Goal: Task Accomplishment & Management: Manage account settings

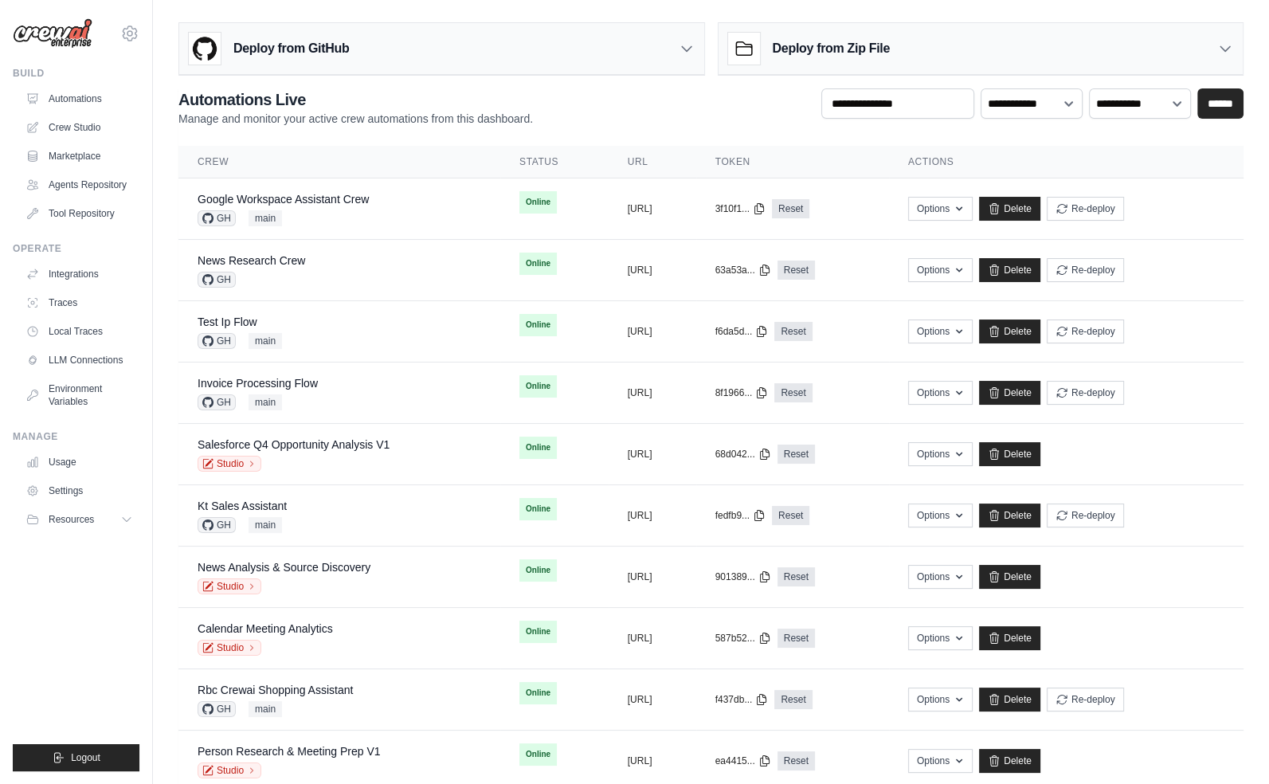
click at [91, 658] on ul "Build Automations Crew Studio Marketplace Agents Repository GitHub" at bounding box center [76, 419] width 127 height 704
click at [89, 82] on div "Build Automations Crew Studio Marketplace Agents Repository" at bounding box center [76, 146] width 127 height 159
click at [89, 100] on link "Automations" at bounding box center [81, 98] width 120 height 25
click at [132, 37] on icon at bounding box center [129, 33] width 19 height 19
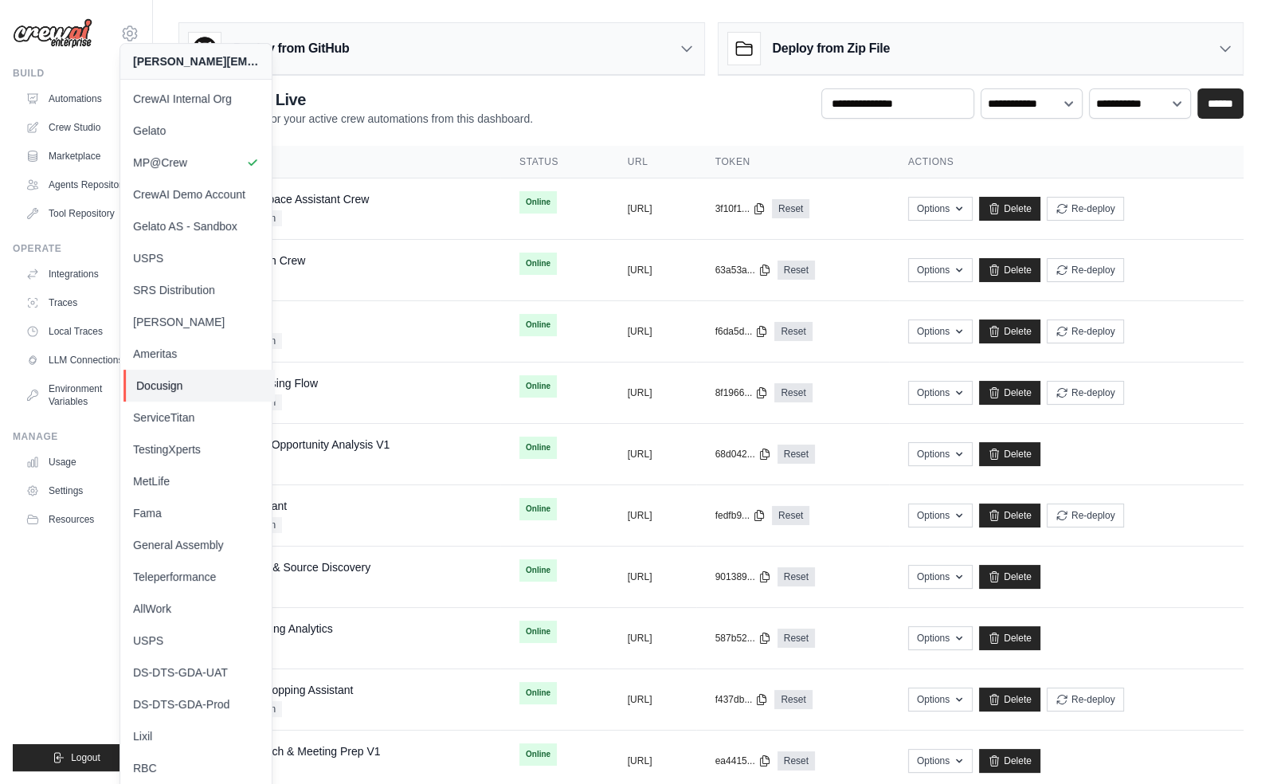
click at [170, 382] on span "Docusign" at bounding box center [199, 386] width 126 height 16
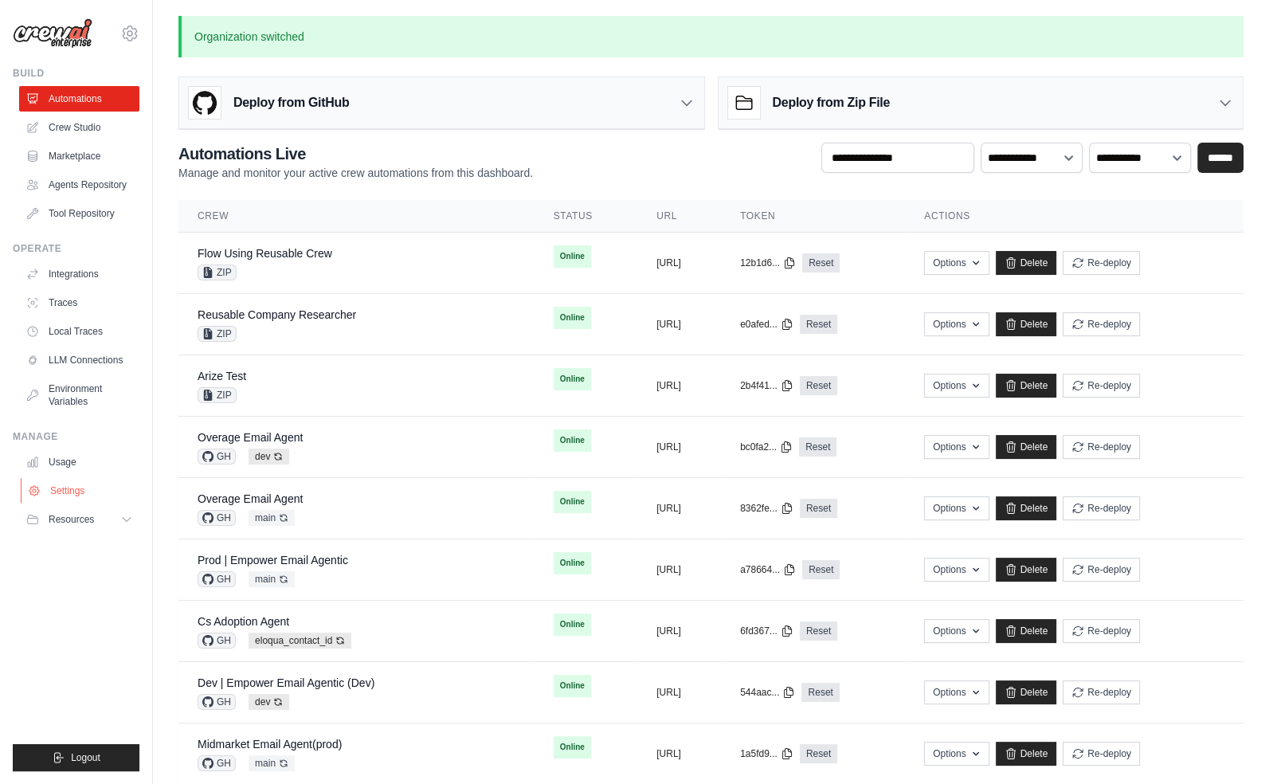
click at [85, 493] on link "Settings" at bounding box center [81, 490] width 120 height 25
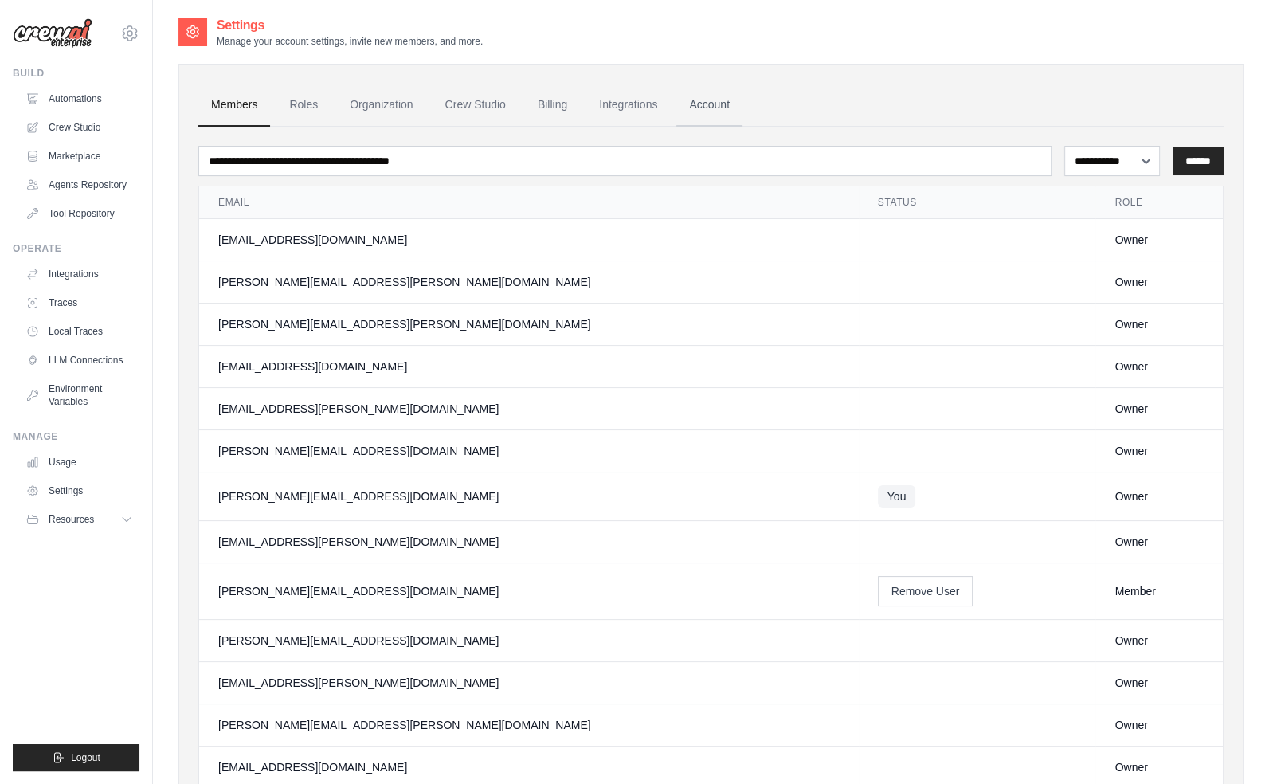
click at [690, 105] on link "Account" at bounding box center [709, 105] width 66 height 43
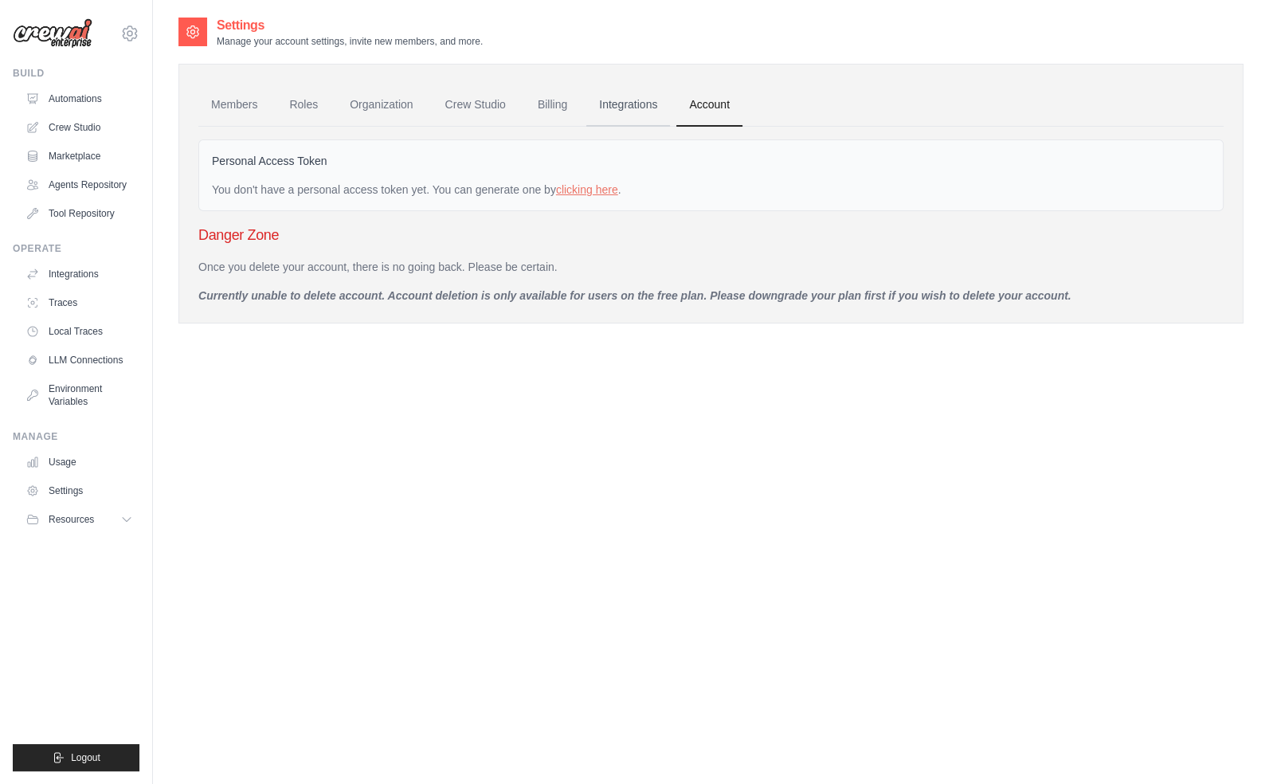
click at [648, 104] on link "Integrations" at bounding box center [628, 105] width 84 height 43
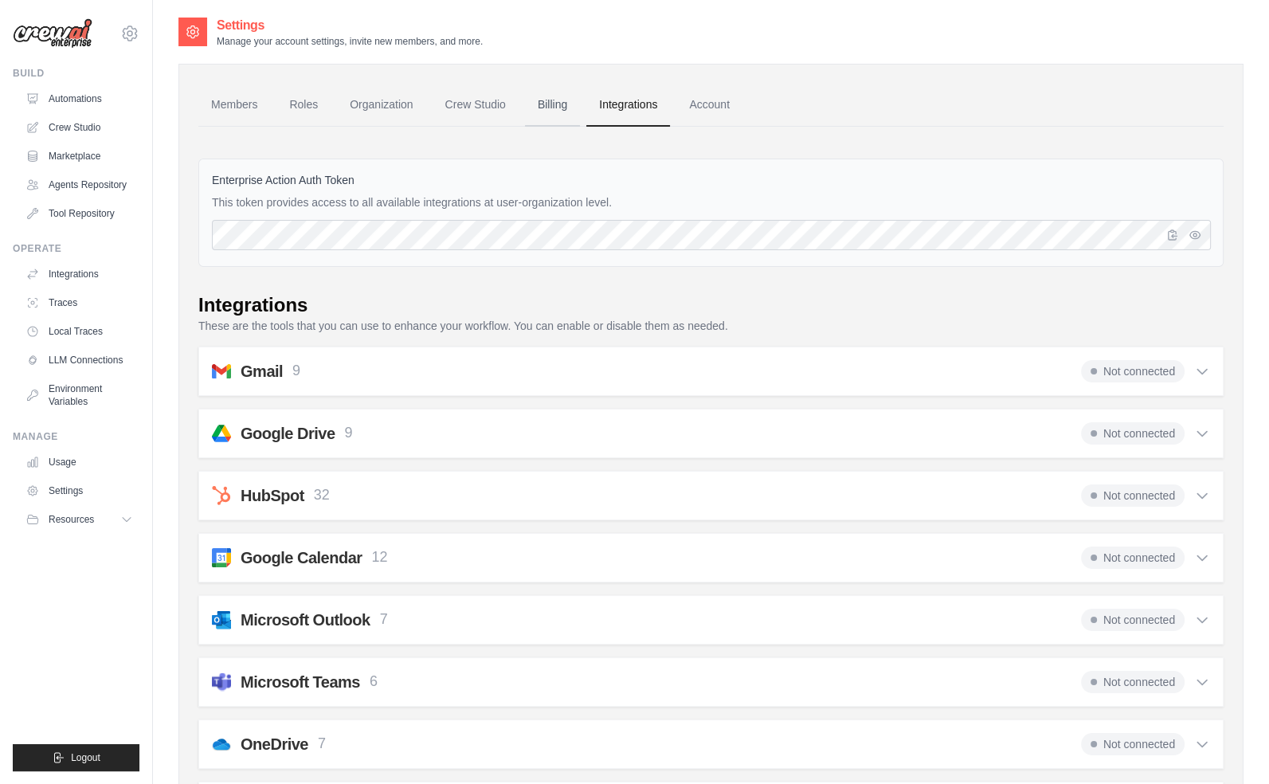
click at [541, 99] on link "Billing" at bounding box center [552, 105] width 55 height 43
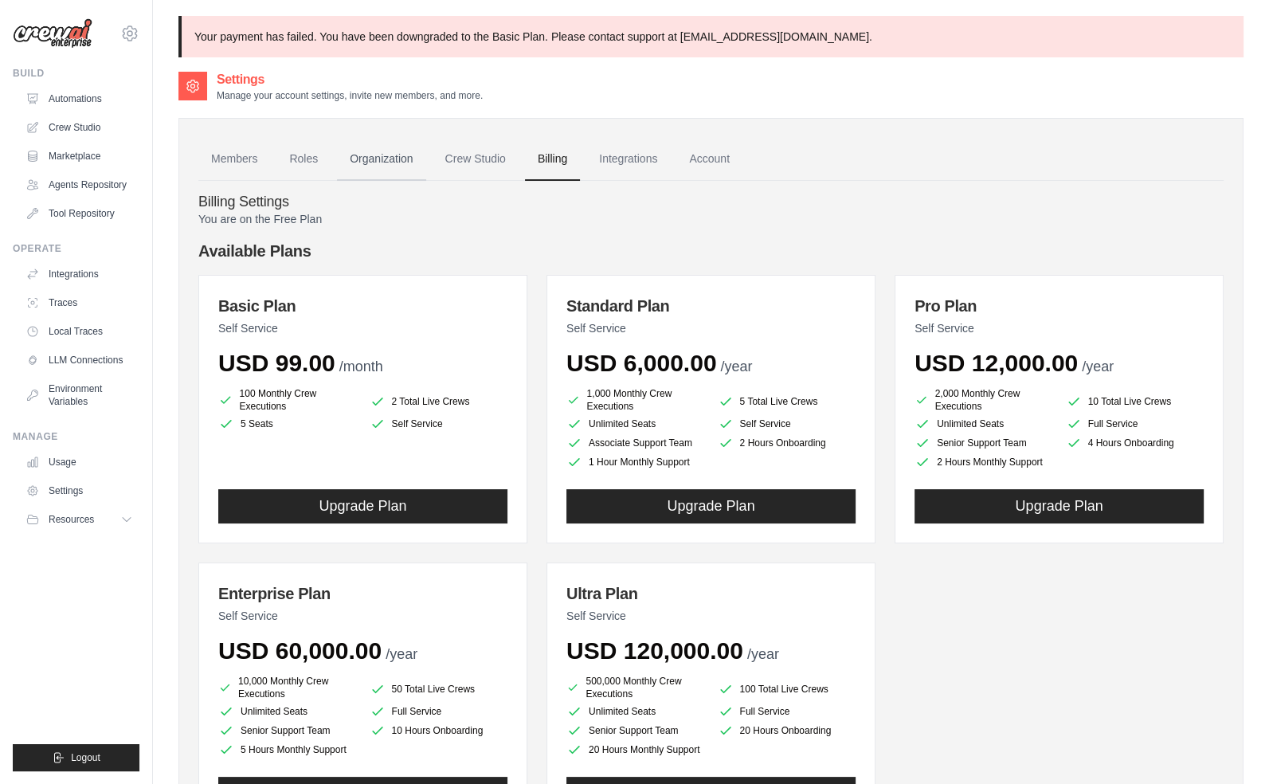
click at [402, 163] on link "Organization" at bounding box center [381, 159] width 88 height 43
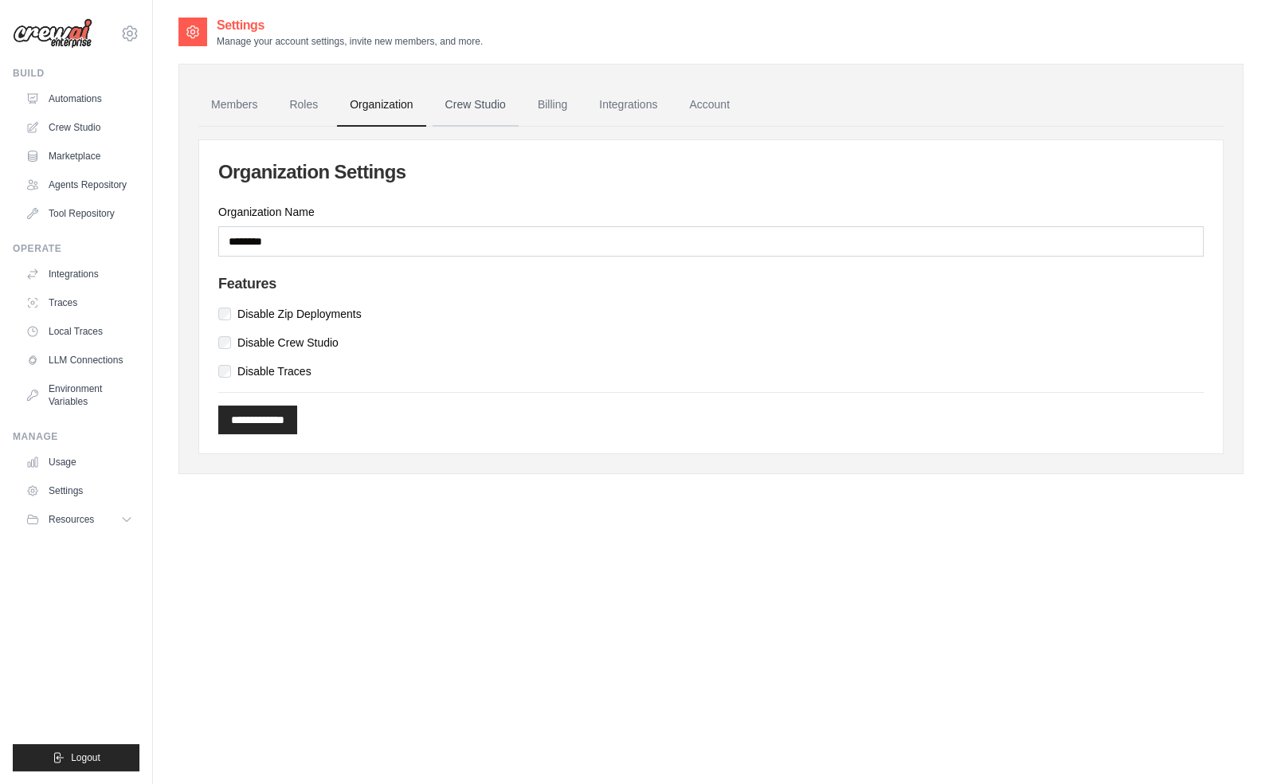
click at [454, 111] on link "Crew Studio" at bounding box center [476, 105] width 86 height 43
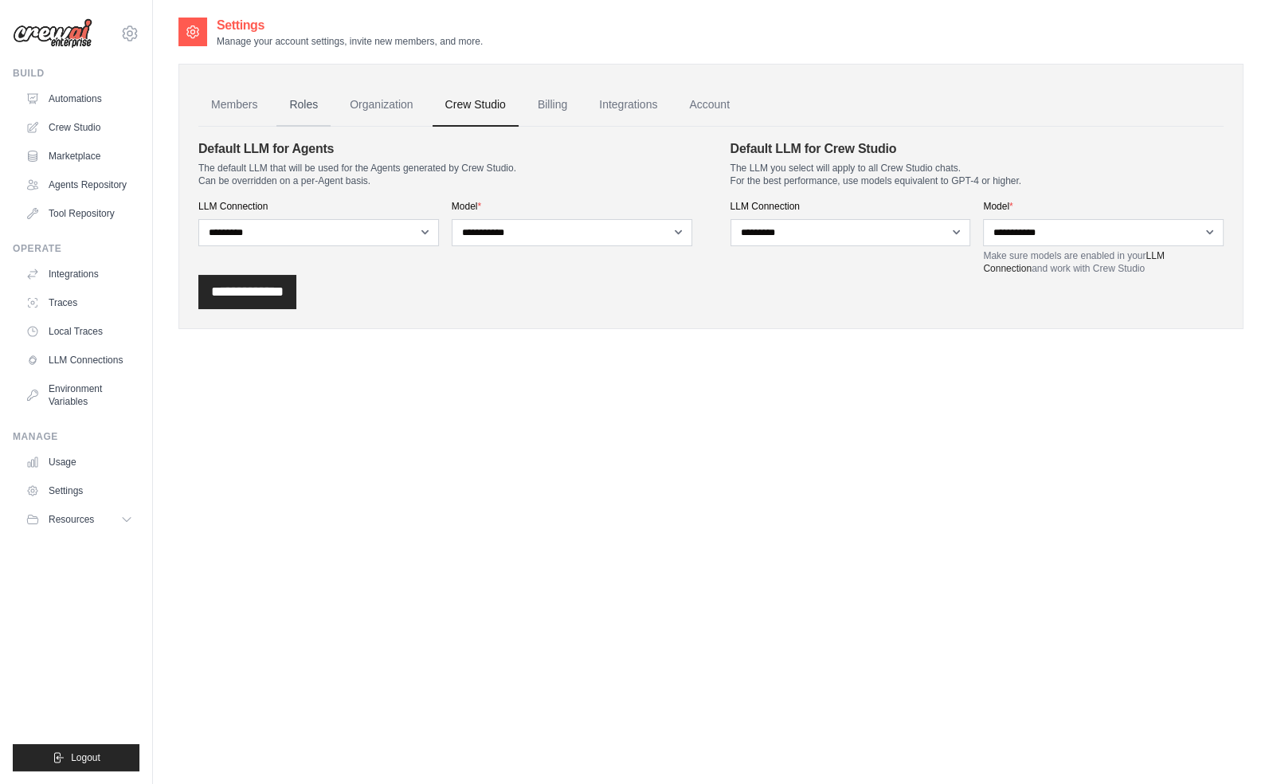
click at [302, 112] on link "Roles" at bounding box center [303, 105] width 54 height 43
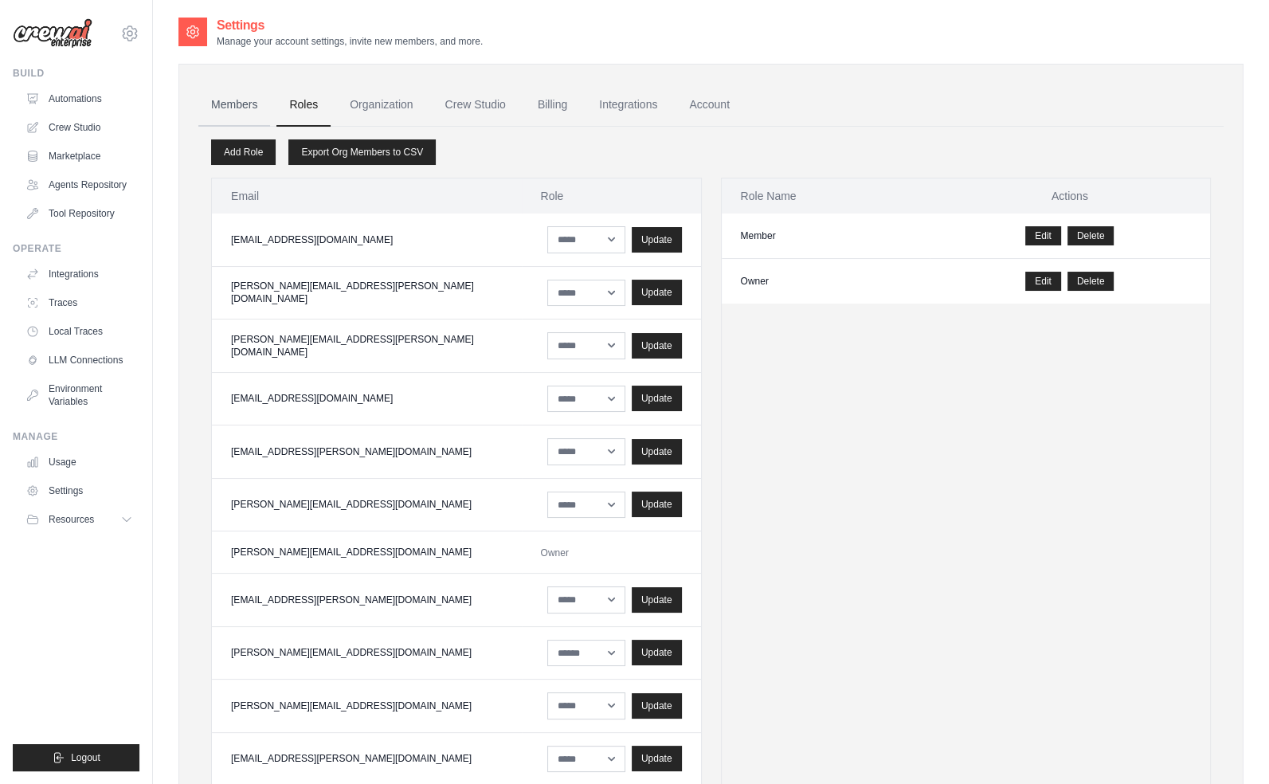
click at [218, 95] on link "Members" at bounding box center [234, 105] width 72 height 43
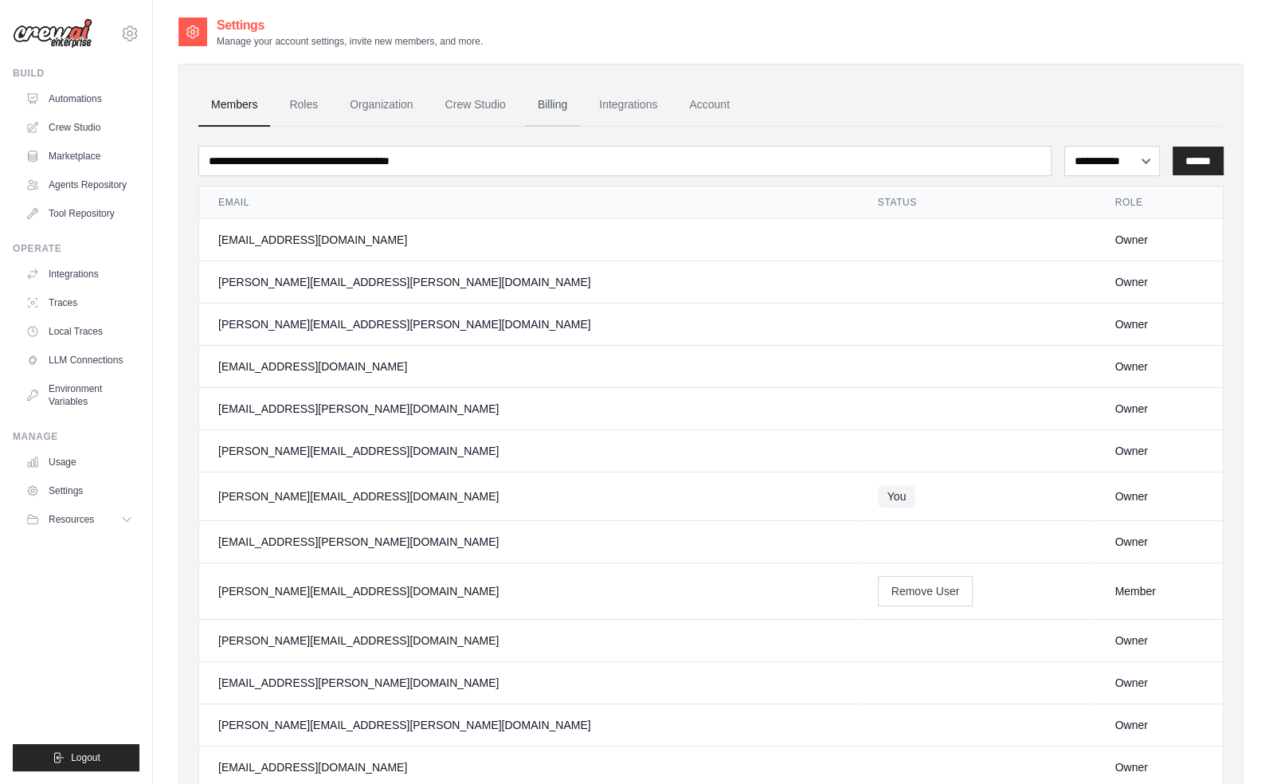
click at [558, 105] on link "Billing" at bounding box center [552, 105] width 55 height 43
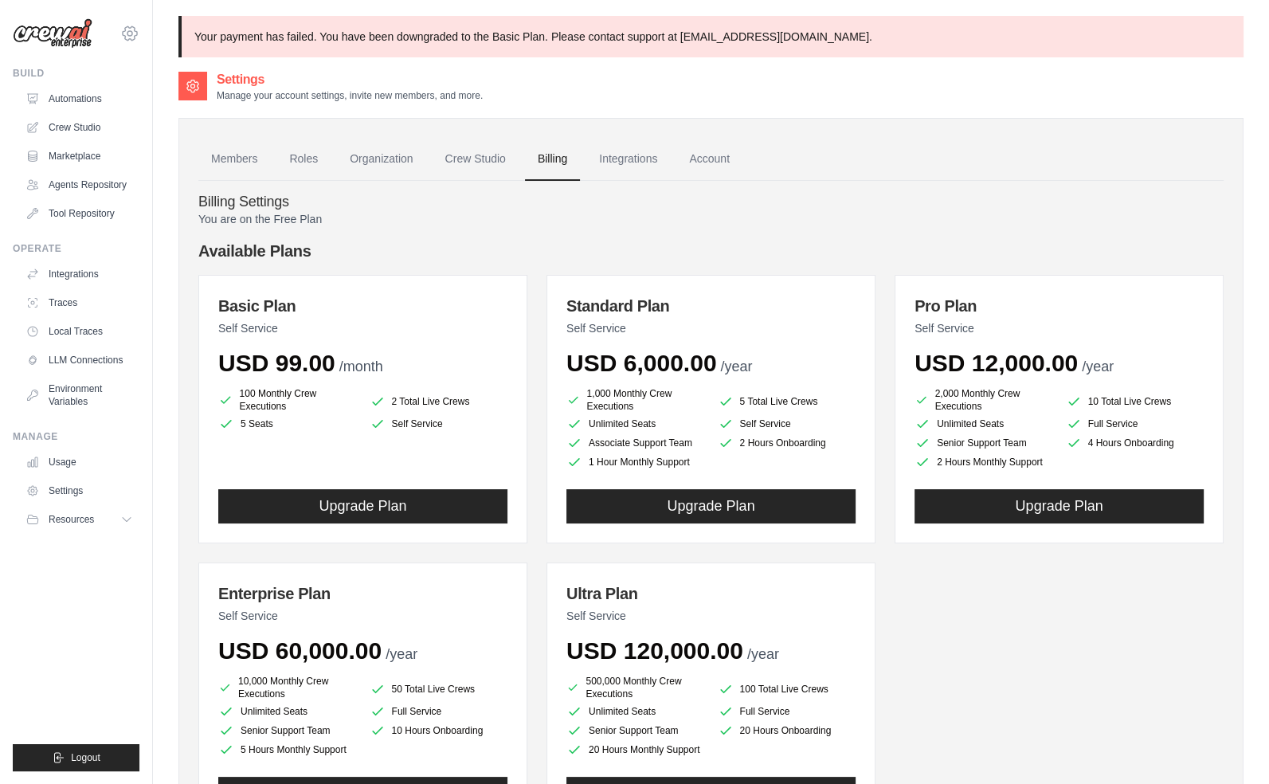
click at [131, 38] on icon at bounding box center [130, 33] width 14 height 14
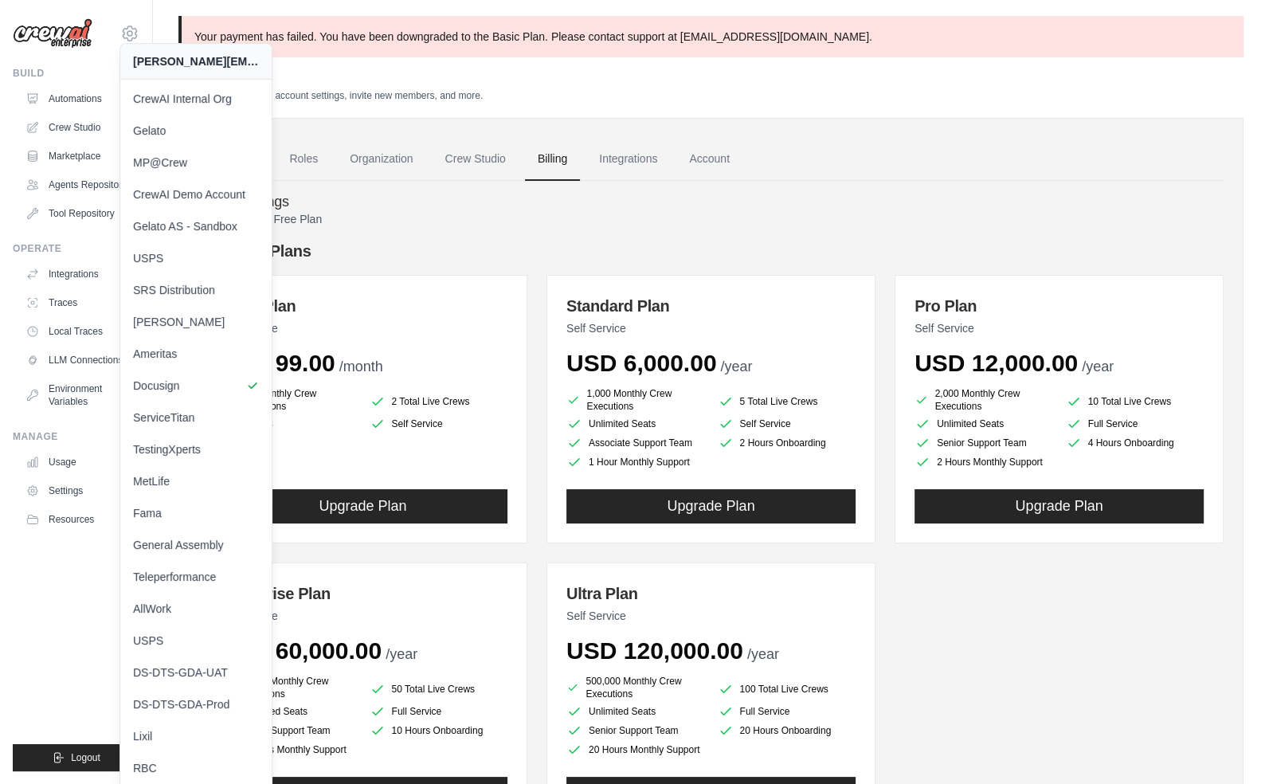
click at [52, 644] on ul "Build Automations Crew Studio Marketplace Agents Repository GitHub" at bounding box center [76, 419] width 127 height 704
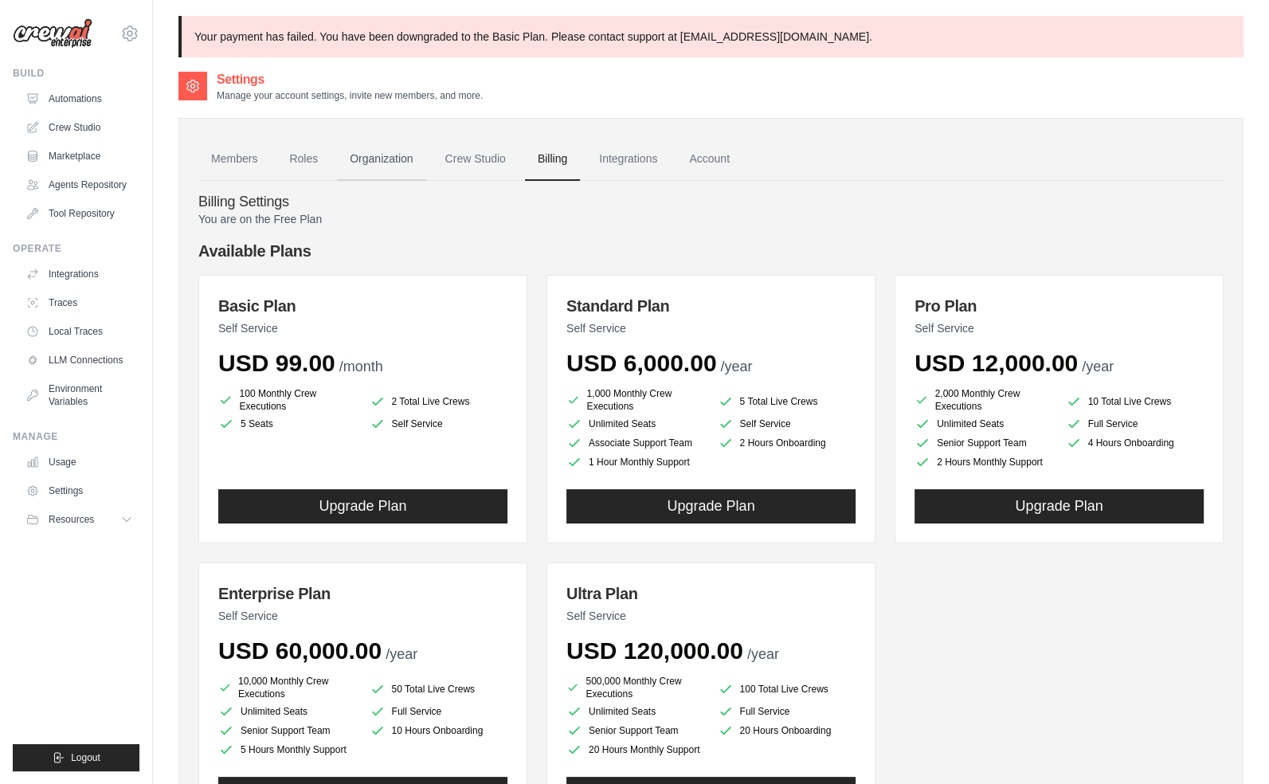
click at [373, 159] on link "Organization" at bounding box center [381, 159] width 88 height 43
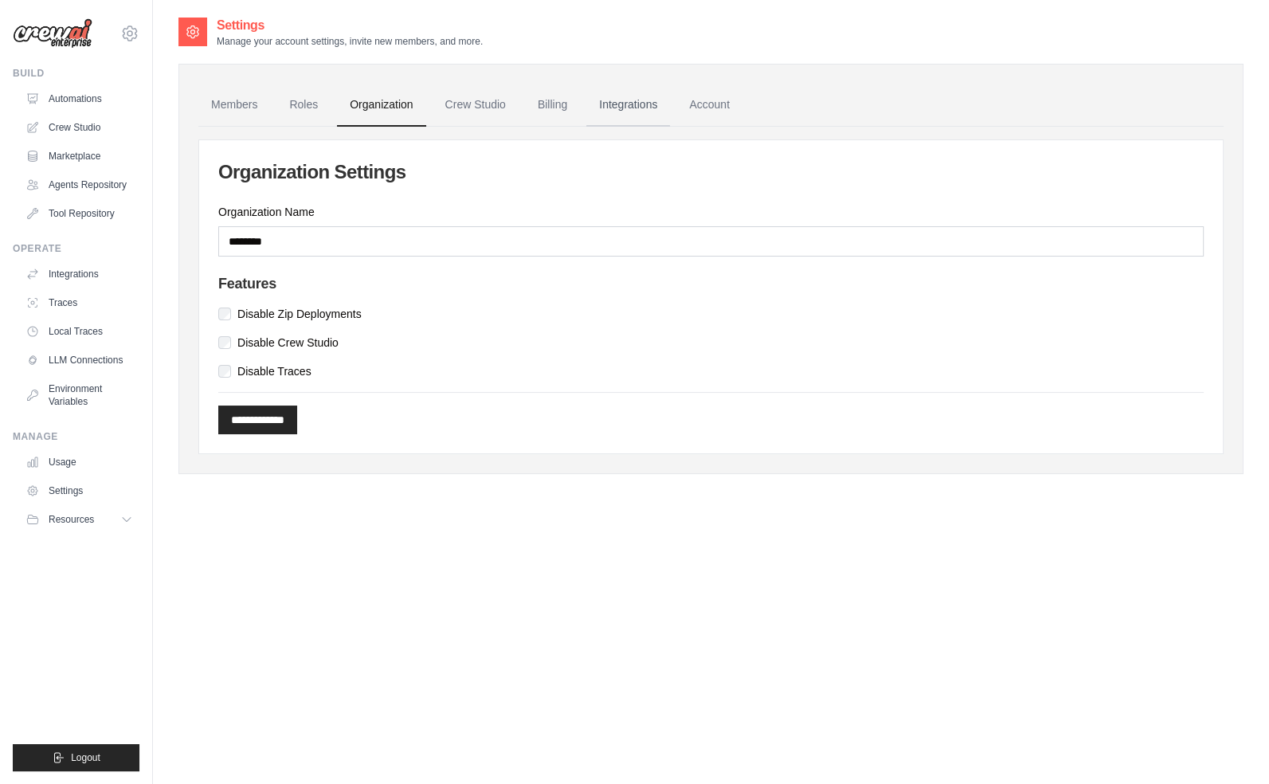
click at [666, 98] on link "Integrations" at bounding box center [628, 105] width 84 height 43
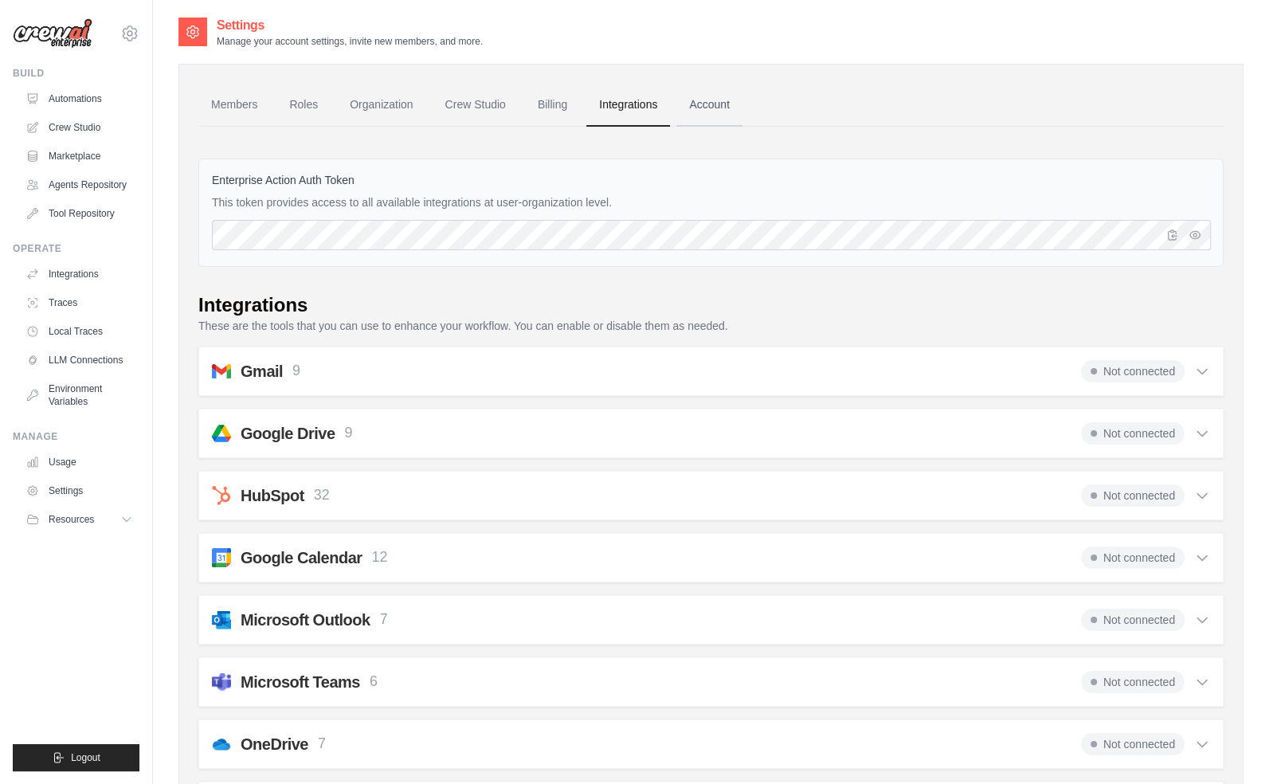
click at [703, 106] on link "Account" at bounding box center [709, 105] width 66 height 43
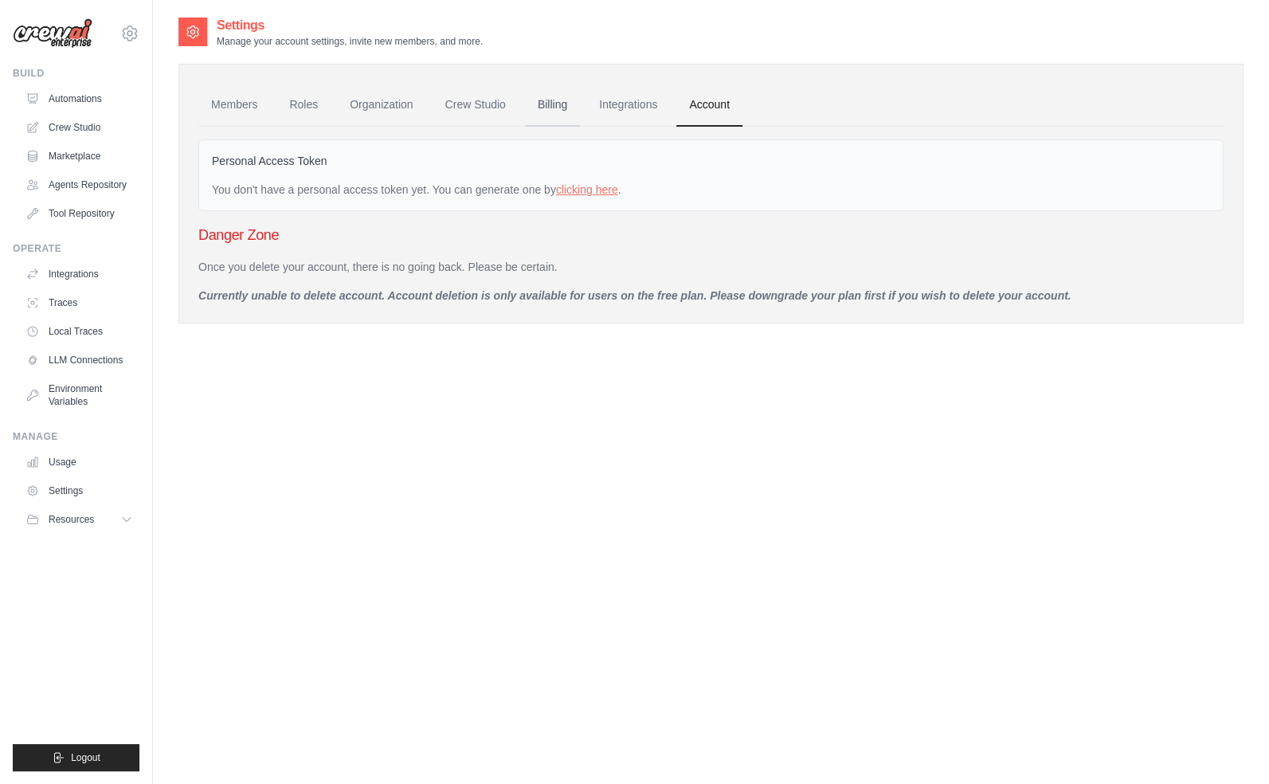
click at [554, 108] on link "Billing" at bounding box center [552, 105] width 55 height 43
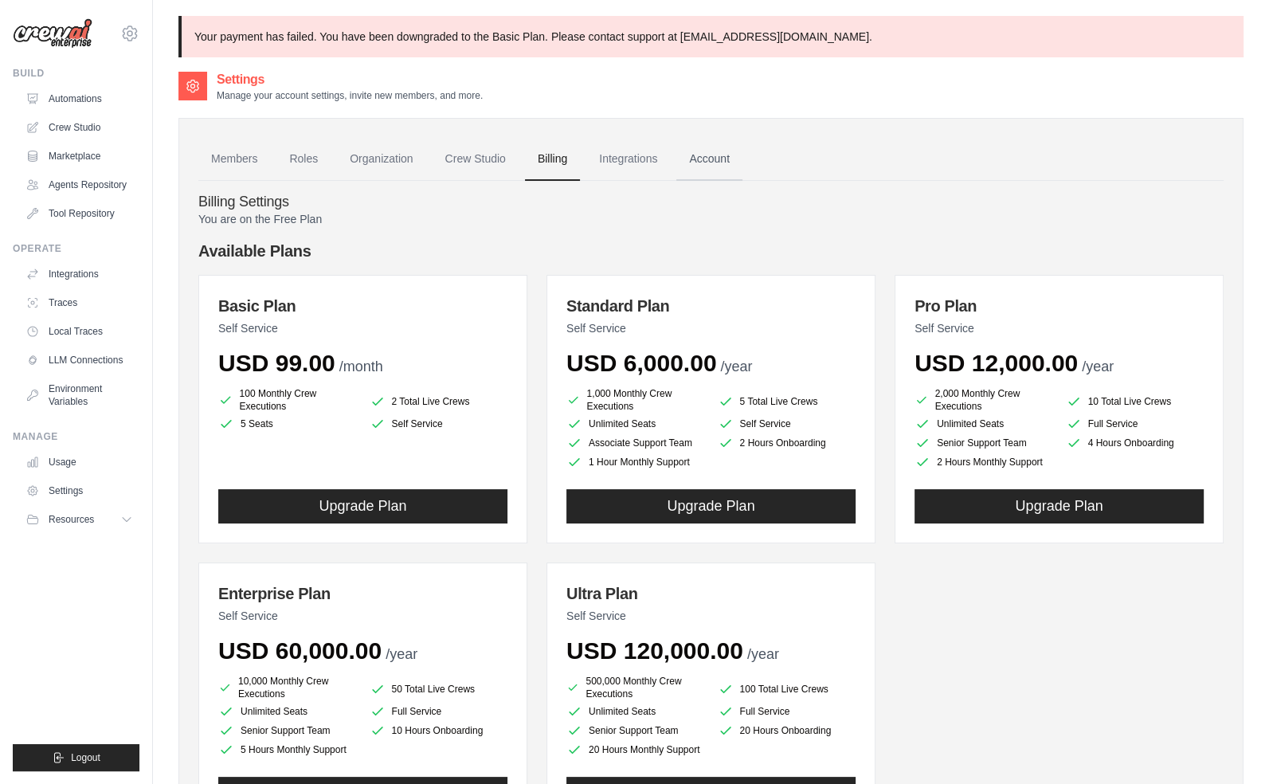
click at [722, 159] on link "Account" at bounding box center [709, 159] width 66 height 43
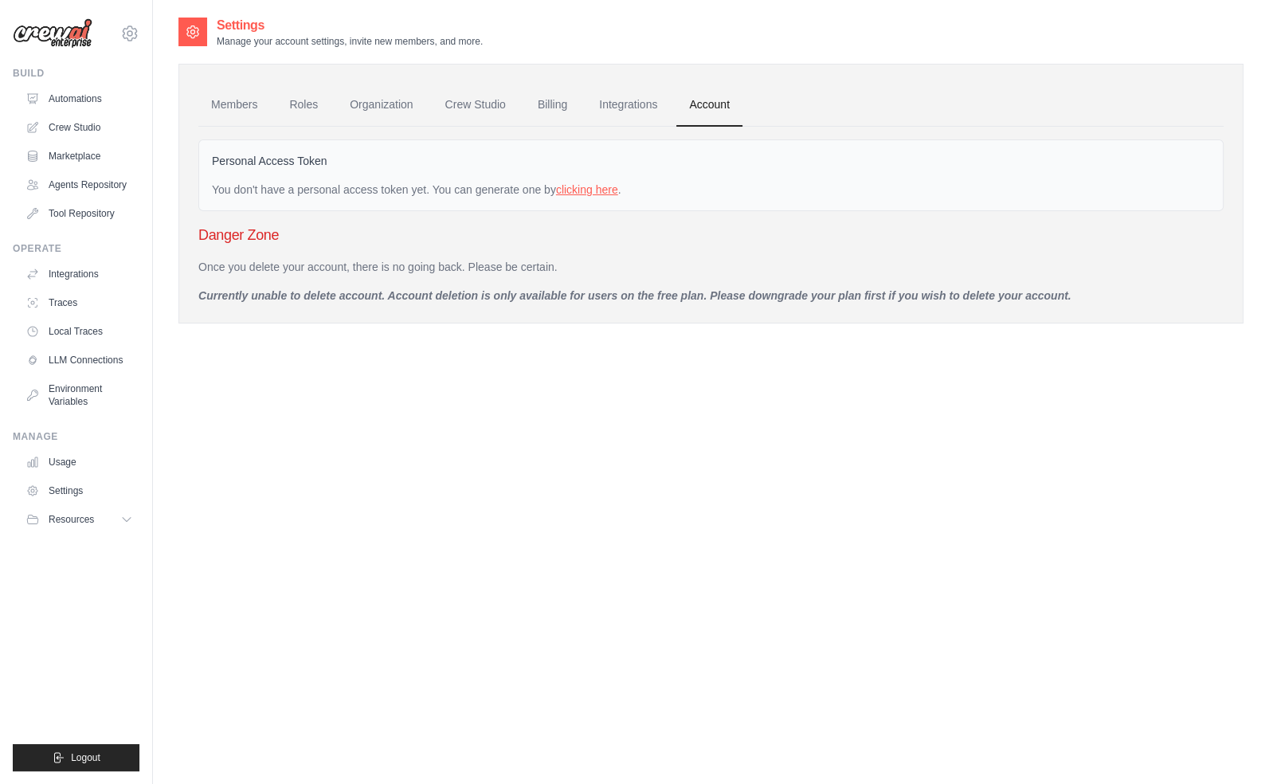
click at [574, 189] on link "clicking here" at bounding box center [587, 189] width 62 height 13
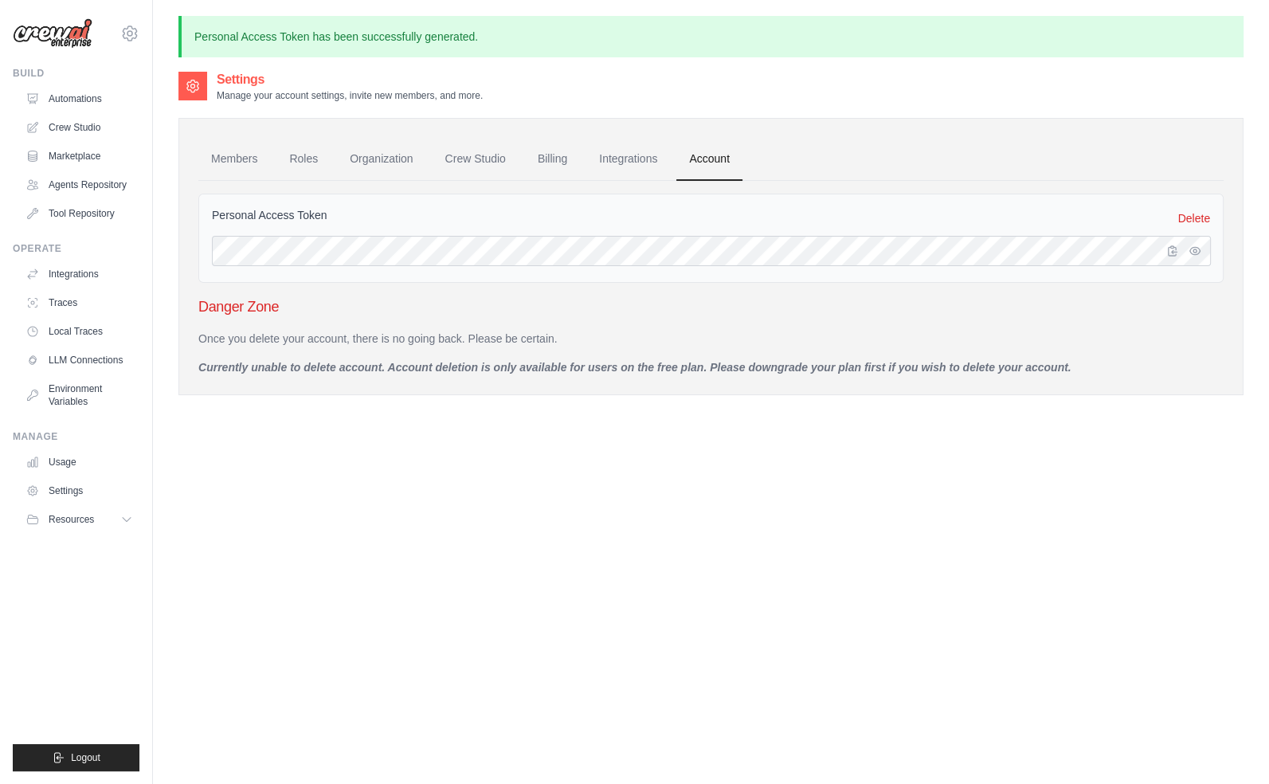
click at [629, 360] on p "Currently unable to delete account. Account deletion is only available for user…" at bounding box center [710, 367] width 1025 height 16
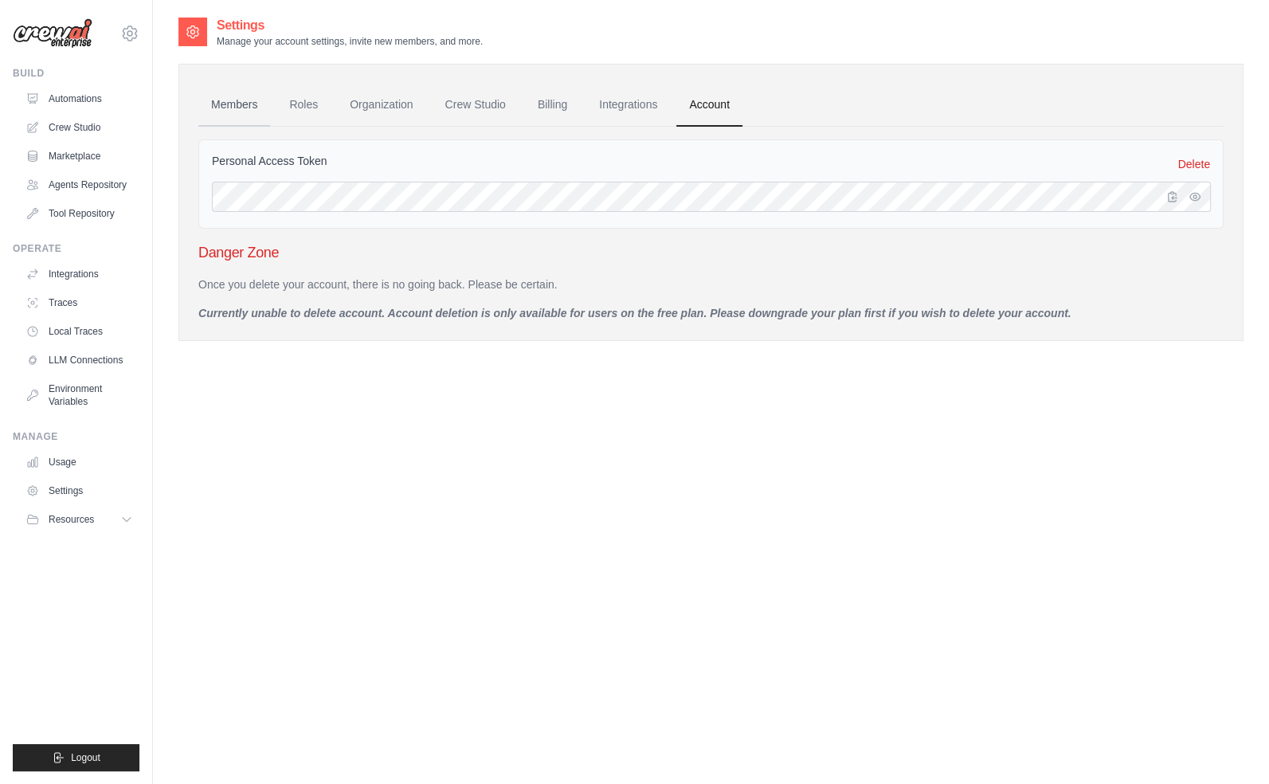
click at [246, 106] on link "Members" at bounding box center [234, 105] width 72 height 43
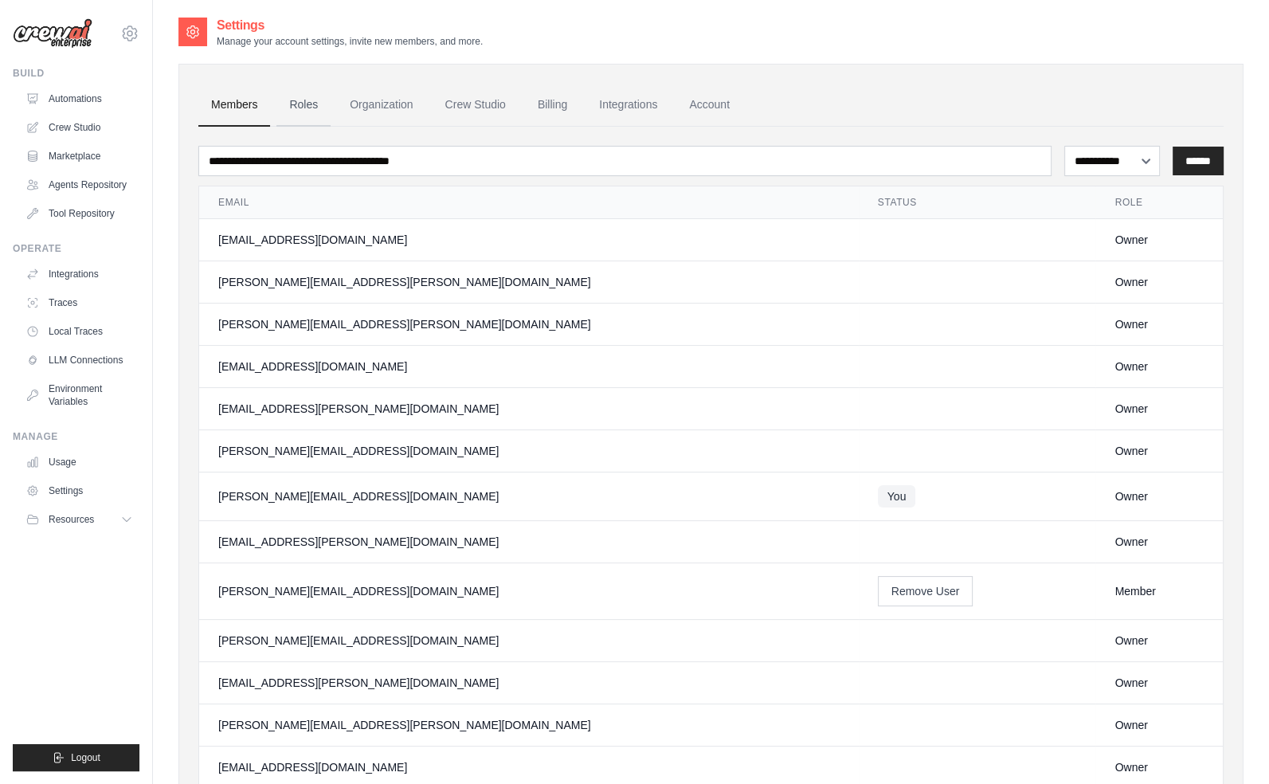
click at [288, 111] on link "Roles" at bounding box center [303, 105] width 54 height 43
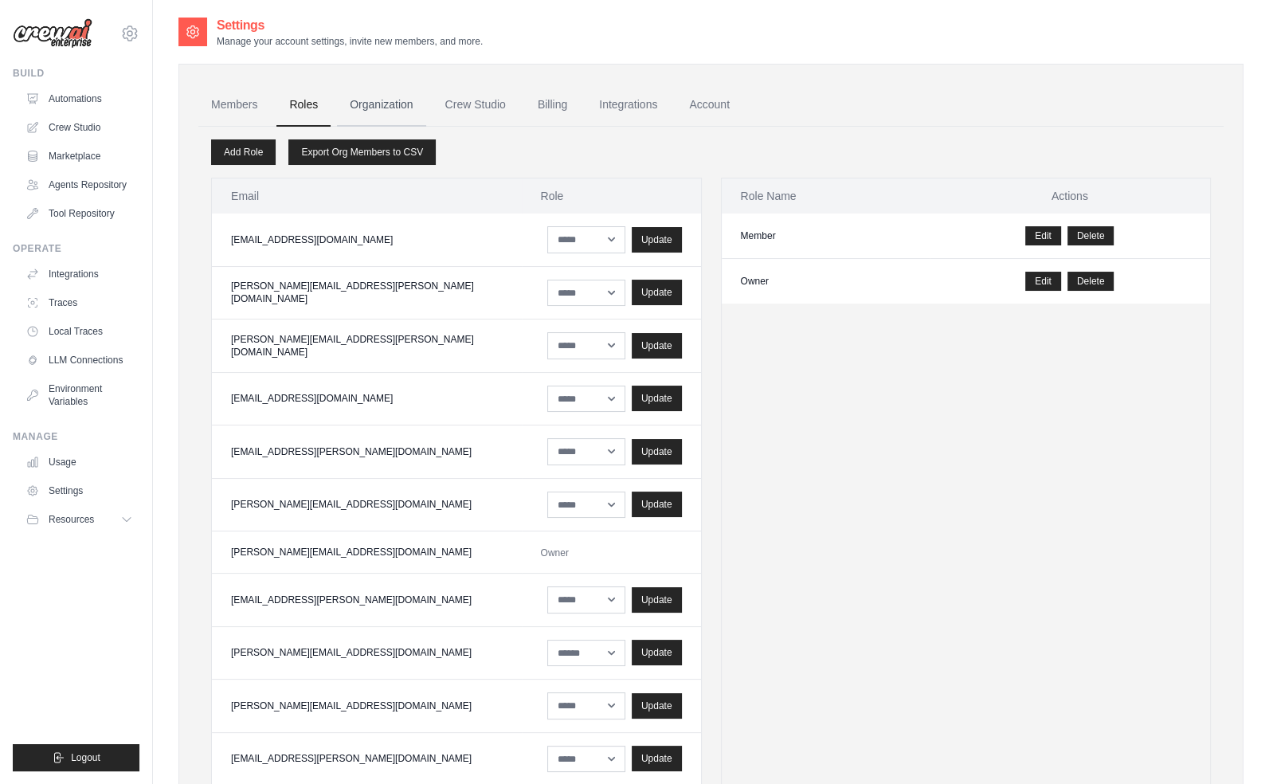
click at [365, 108] on link "Organization" at bounding box center [381, 105] width 88 height 43
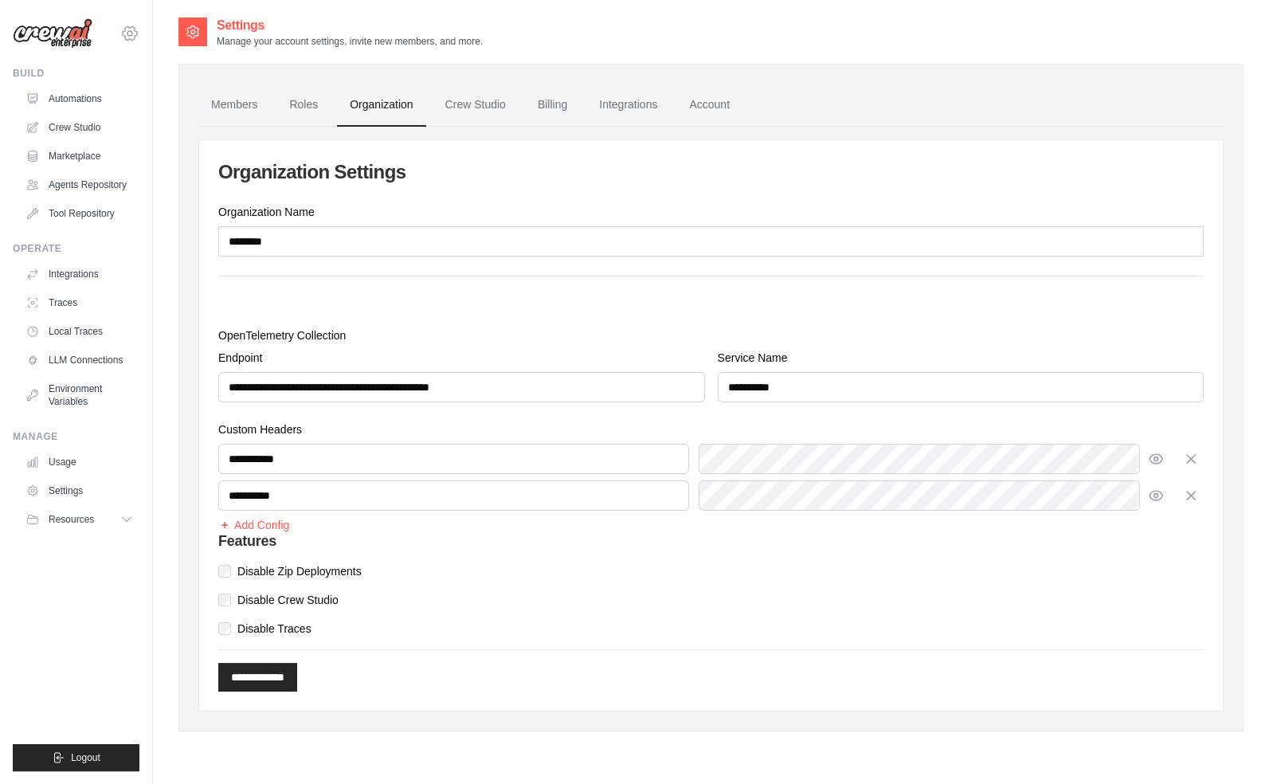
click at [133, 37] on icon at bounding box center [129, 33] width 19 height 19
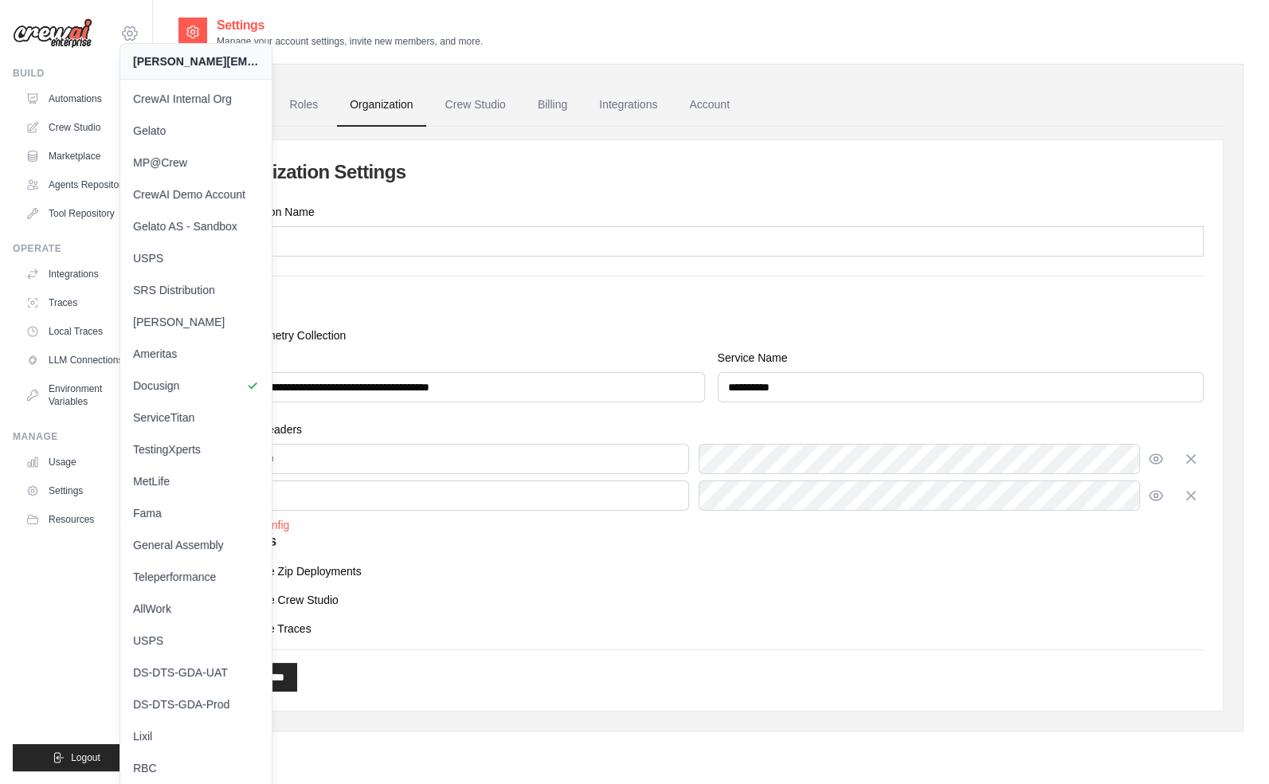
click at [133, 37] on icon at bounding box center [129, 33] width 19 height 19
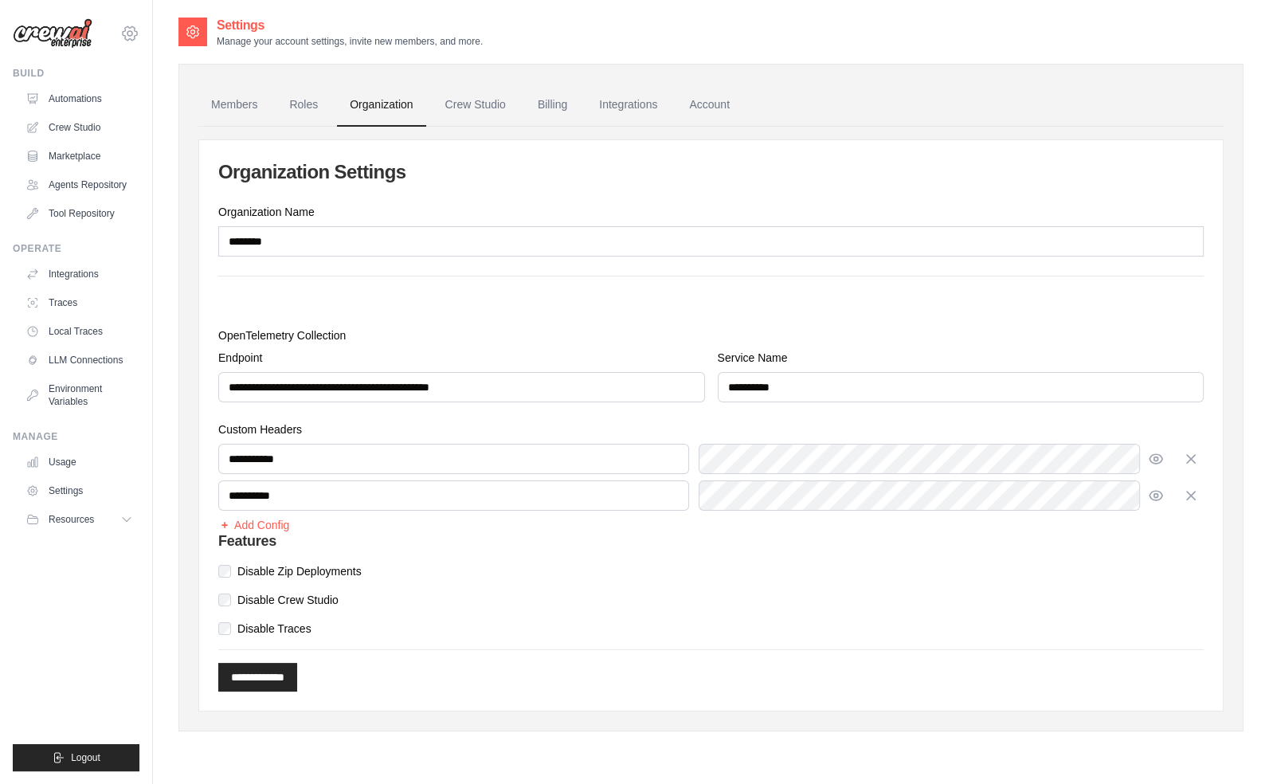
click at [128, 32] on icon at bounding box center [129, 33] width 5 height 5
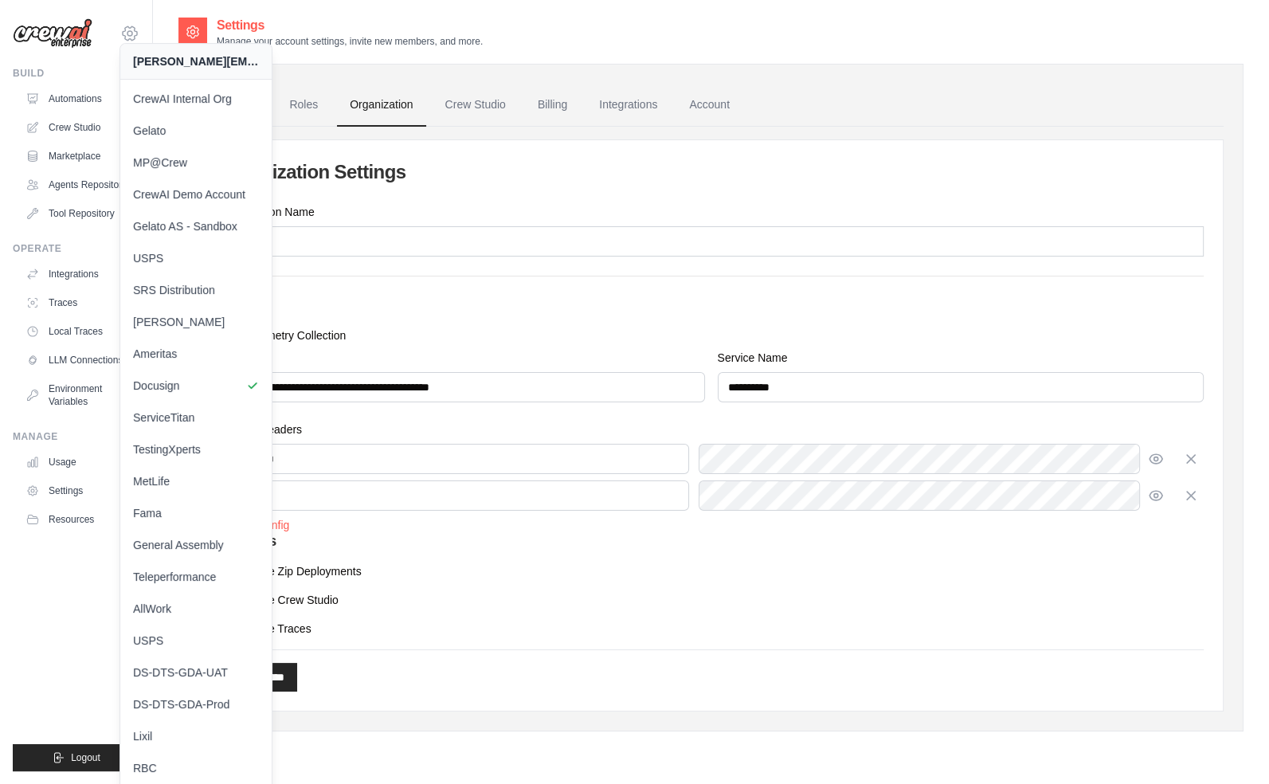
click at [128, 32] on icon at bounding box center [129, 33] width 5 height 5
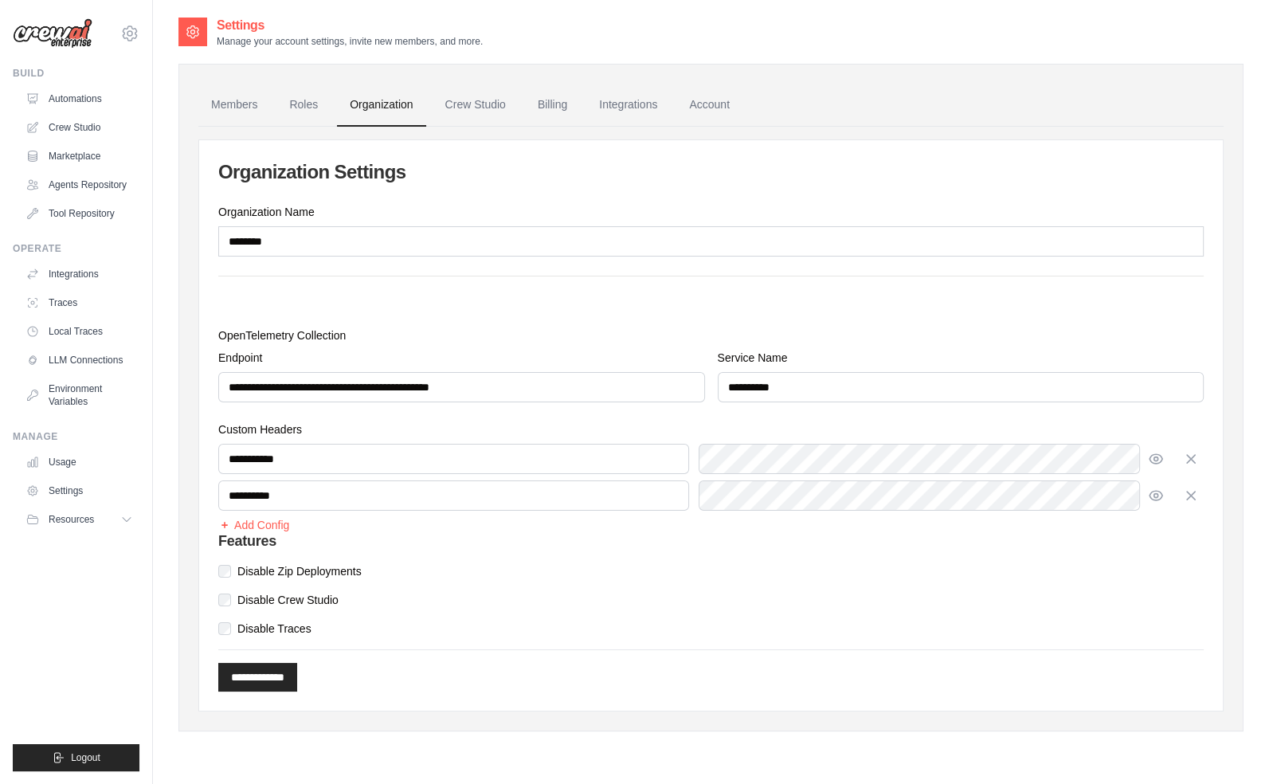
click at [145, 36] on div "mike@crewai.com CrewAI Internal Org Gelato MP@Crew CrewAI Demo Account" at bounding box center [76, 392] width 153 height 784
click at [136, 34] on icon at bounding box center [130, 33] width 14 height 14
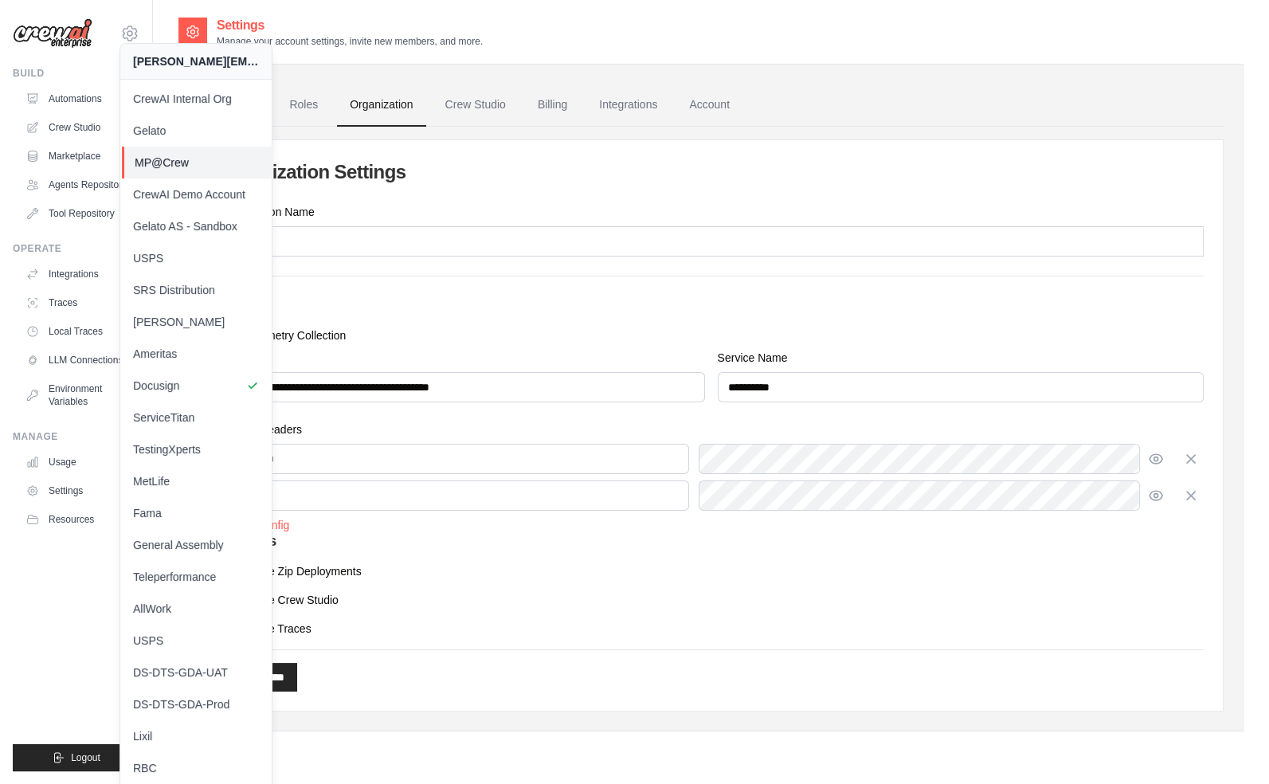
click at [181, 158] on span "MP@Crew" at bounding box center [198, 163] width 126 height 16
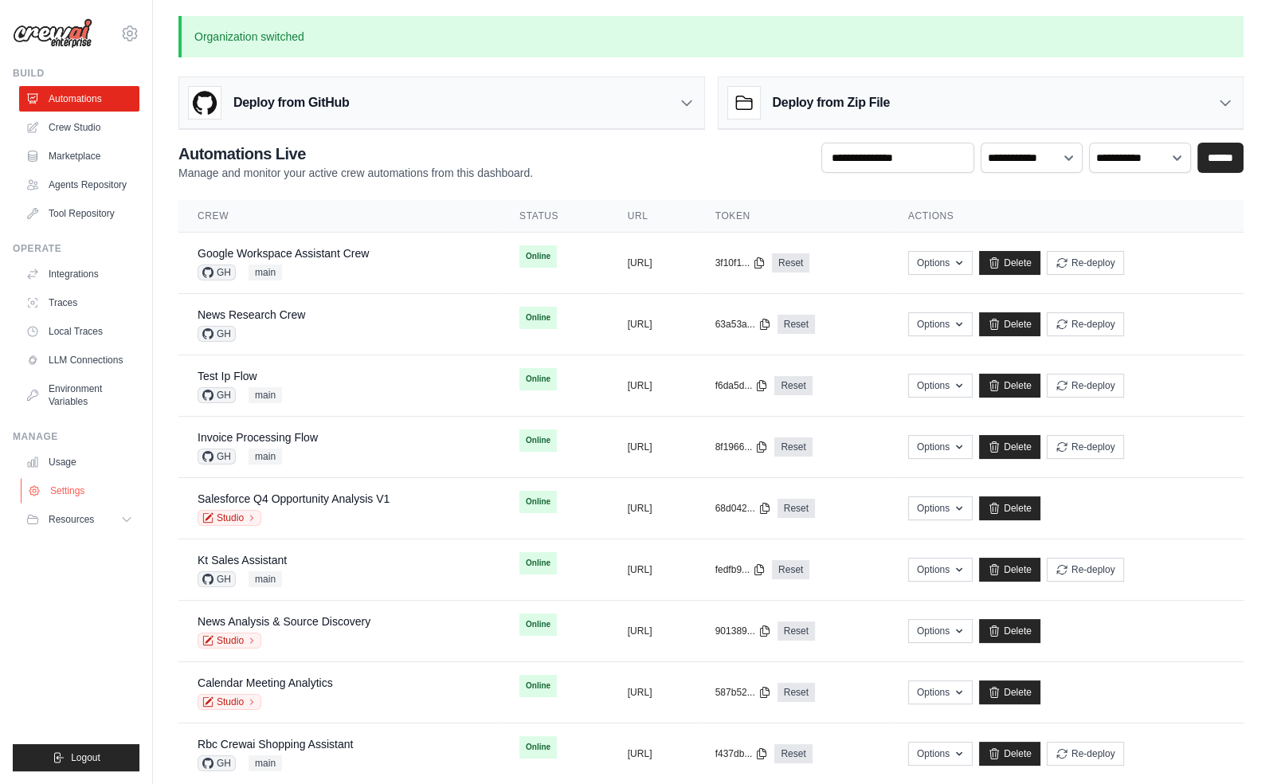
click at [82, 489] on link "Settings" at bounding box center [81, 490] width 120 height 25
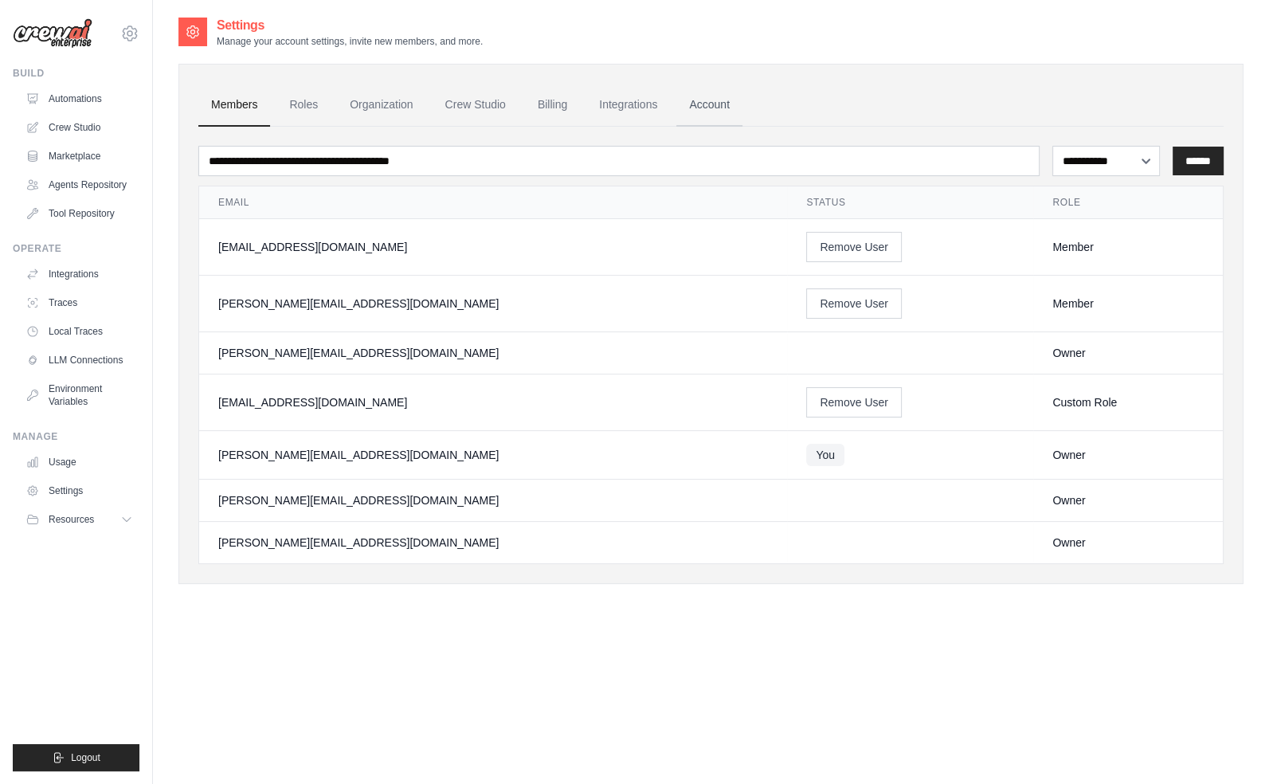
click at [705, 84] on link "Account" at bounding box center [709, 105] width 66 height 43
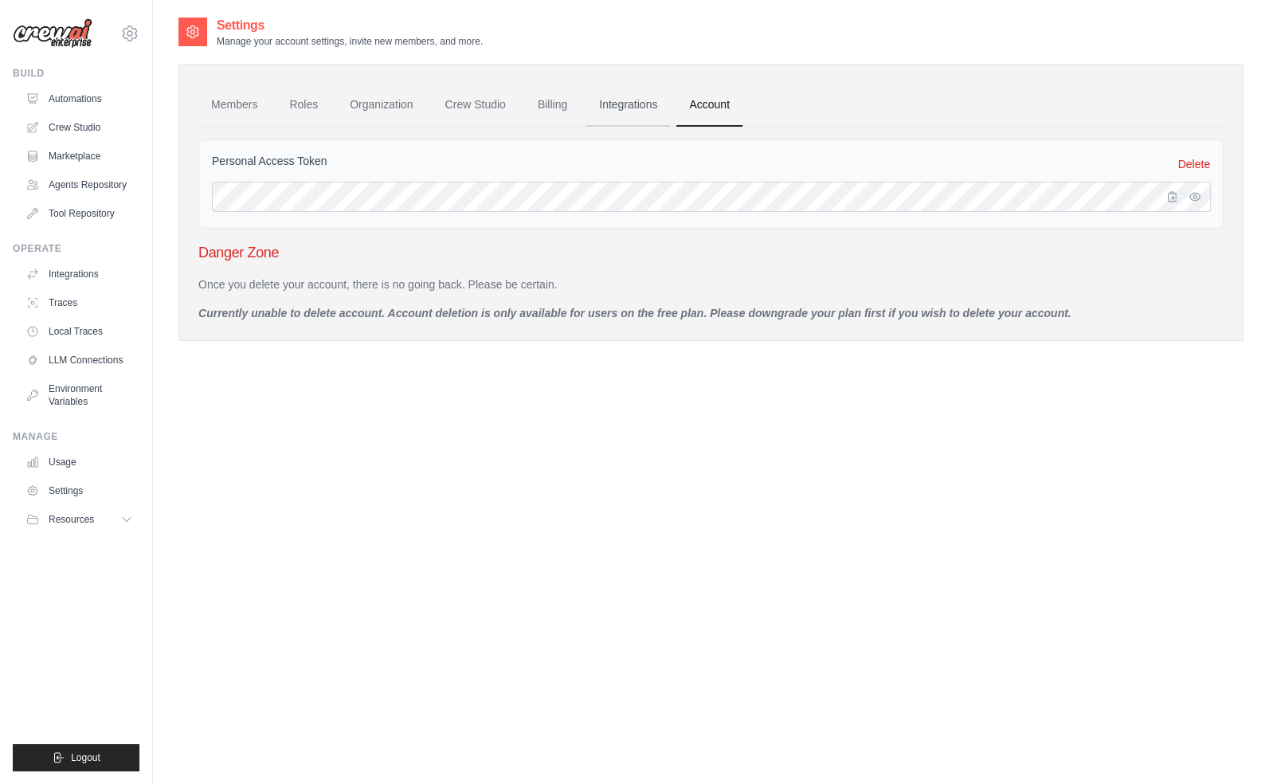
click at [648, 114] on link "Integrations" at bounding box center [628, 105] width 84 height 43
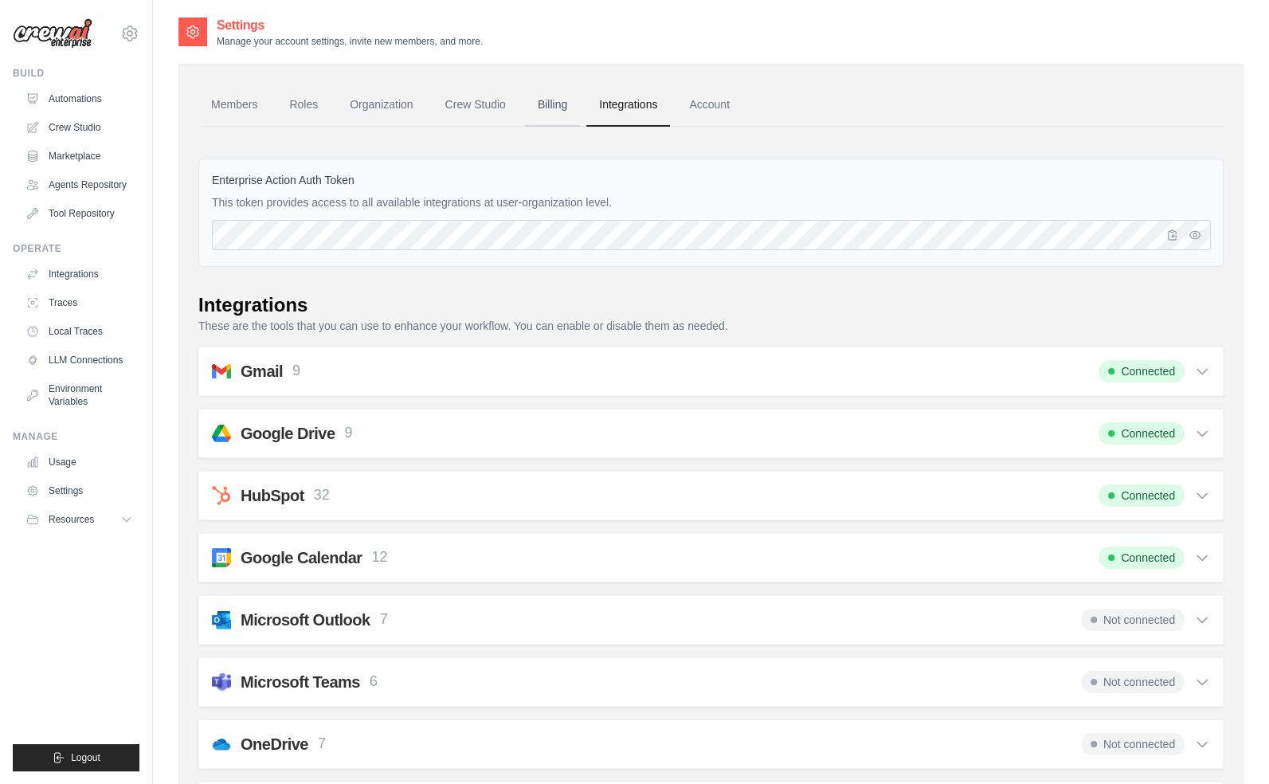
click at [539, 97] on link "Billing" at bounding box center [552, 105] width 55 height 43
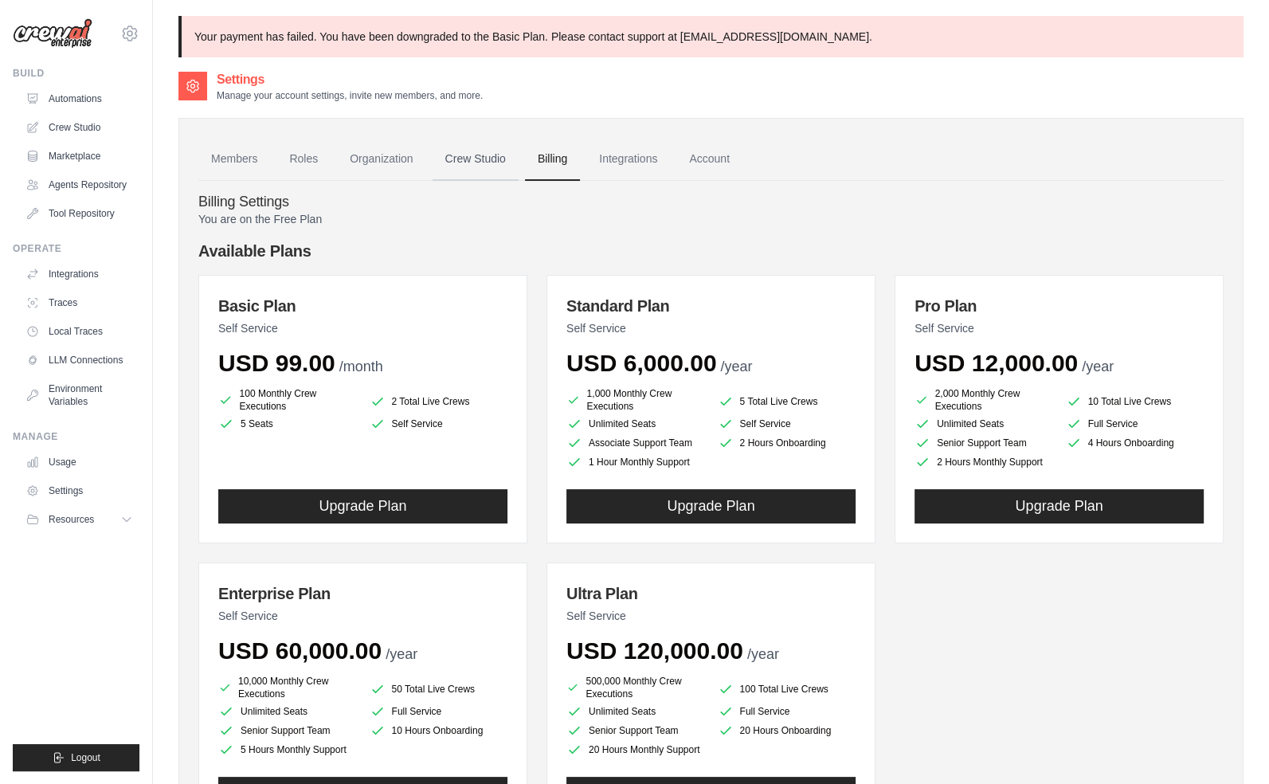
click at [477, 151] on link "Crew Studio" at bounding box center [476, 159] width 86 height 43
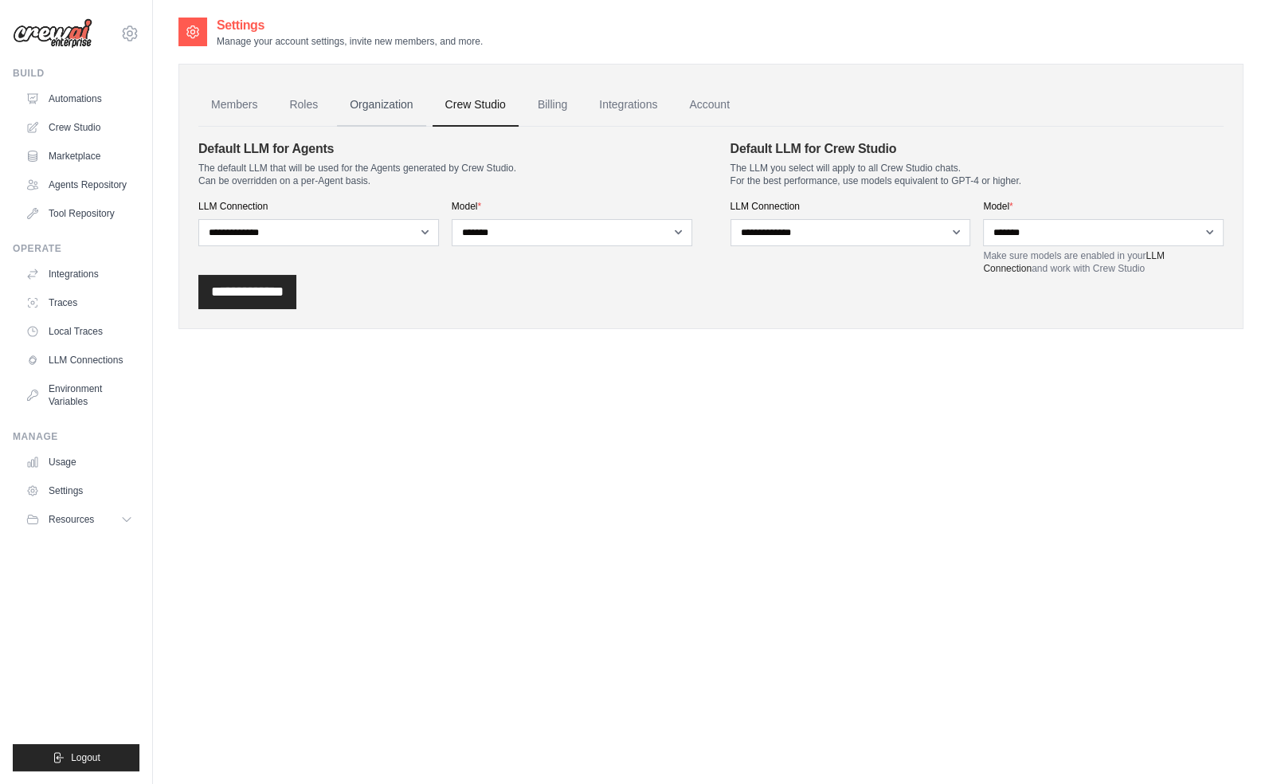
click at [362, 112] on link "Organization" at bounding box center [381, 105] width 88 height 43
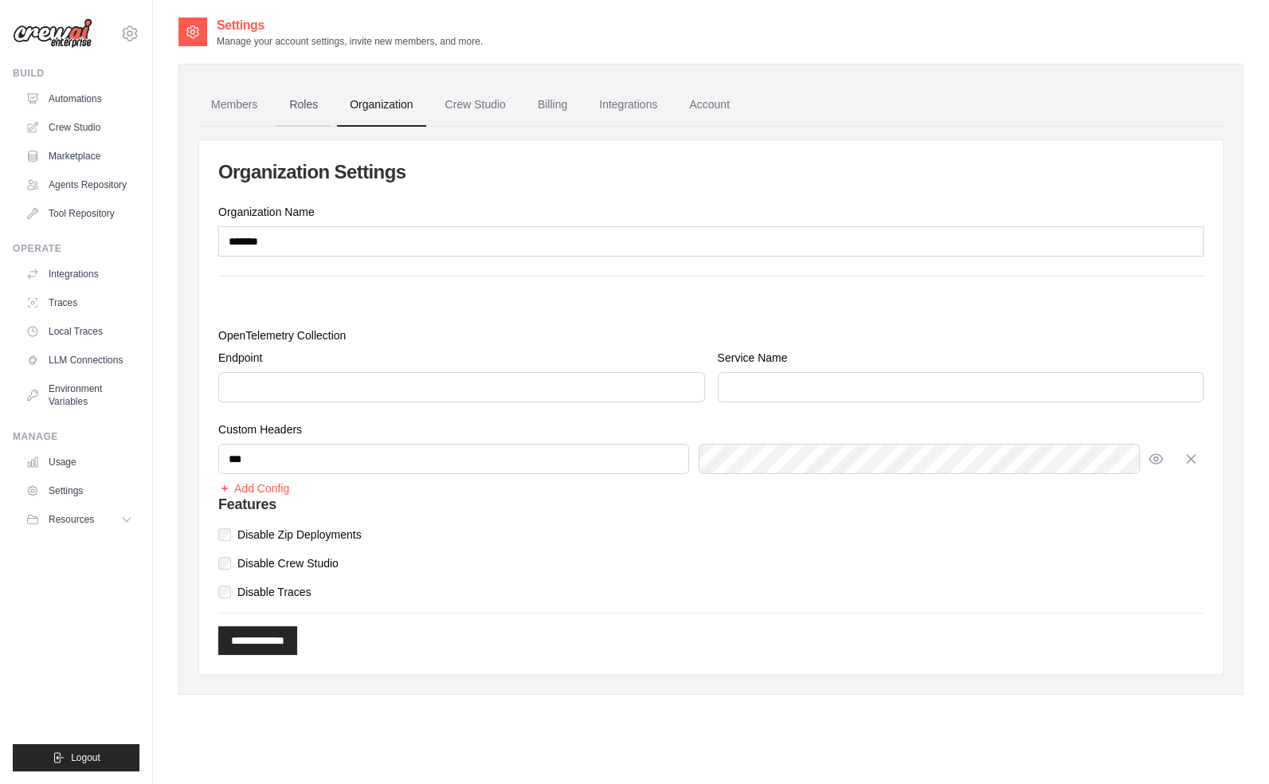
click at [296, 109] on link "Roles" at bounding box center [303, 105] width 54 height 43
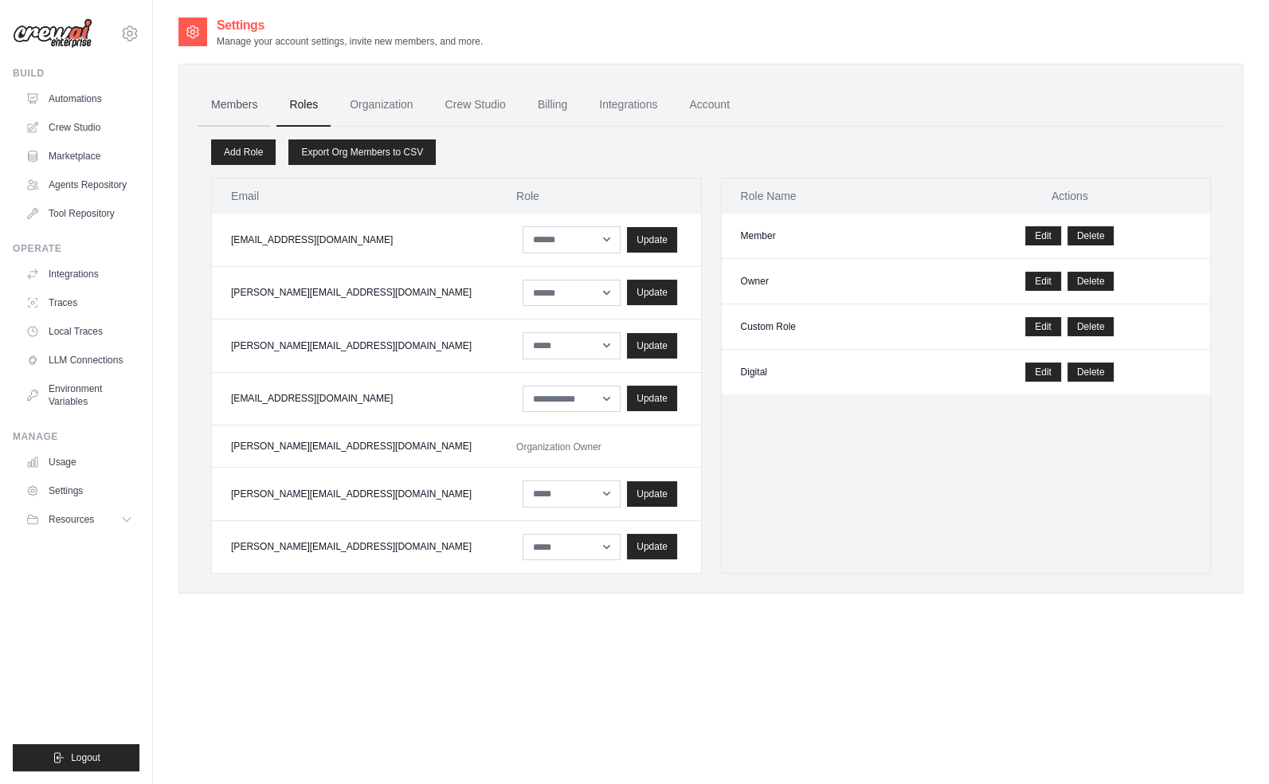
click at [247, 111] on link "Members" at bounding box center [234, 105] width 72 height 43
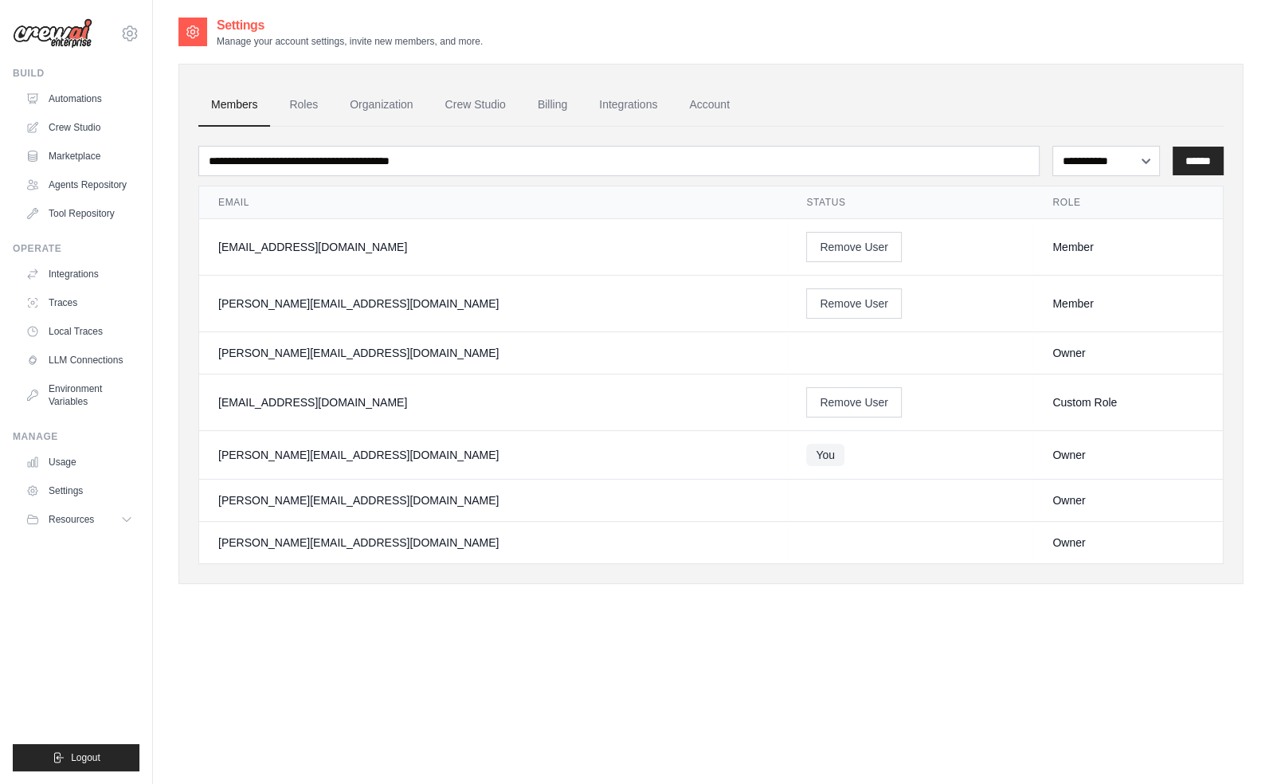
click at [491, 296] on div "[PERSON_NAME][EMAIL_ADDRESS][DOMAIN_NAME]" at bounding box center [493, 304] width 550 height 16
